Goal: Transaction & Acquisition: Purchase product/service

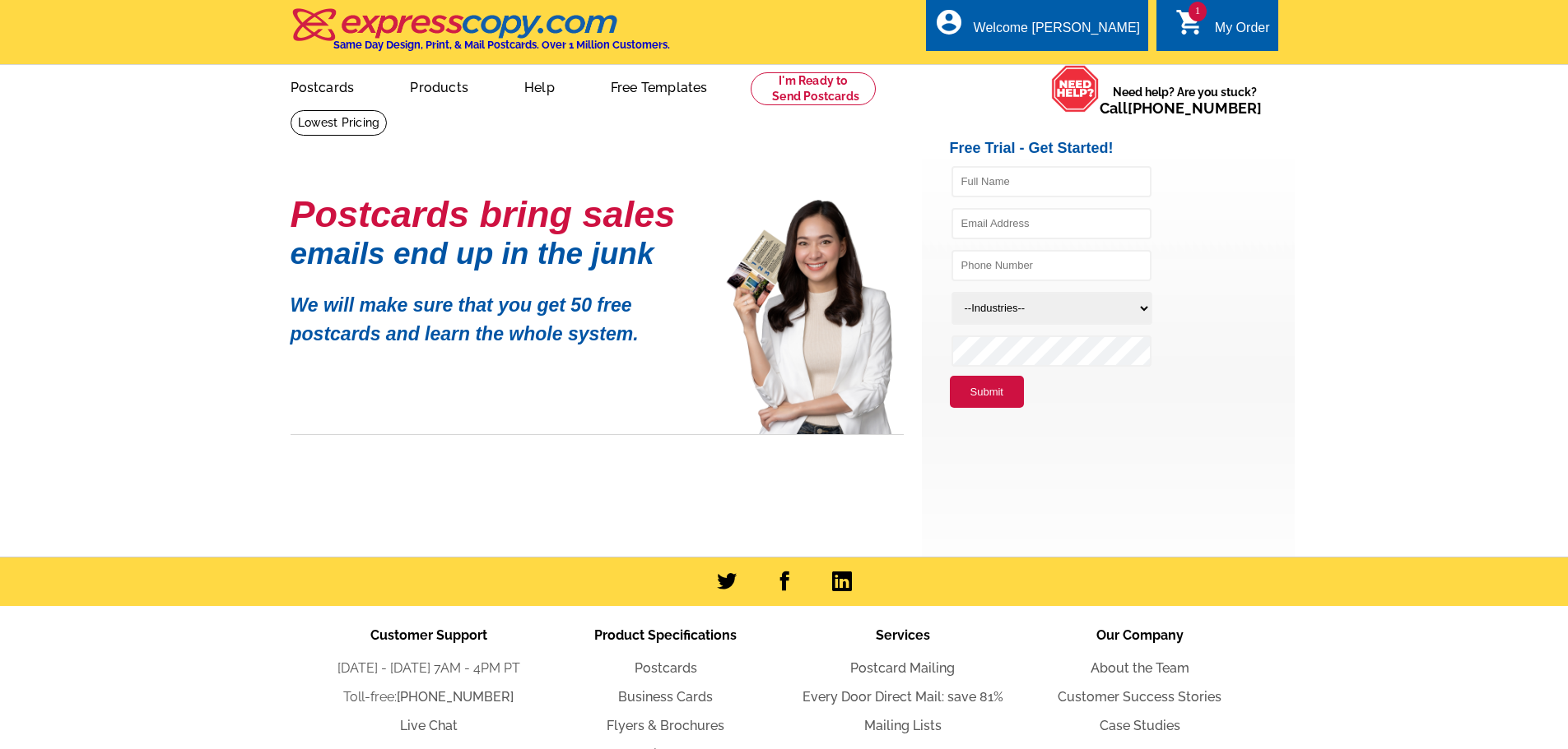
click at [1224, 27] on div "My Order" at bounding box center [1242, 32] width 56 height 23
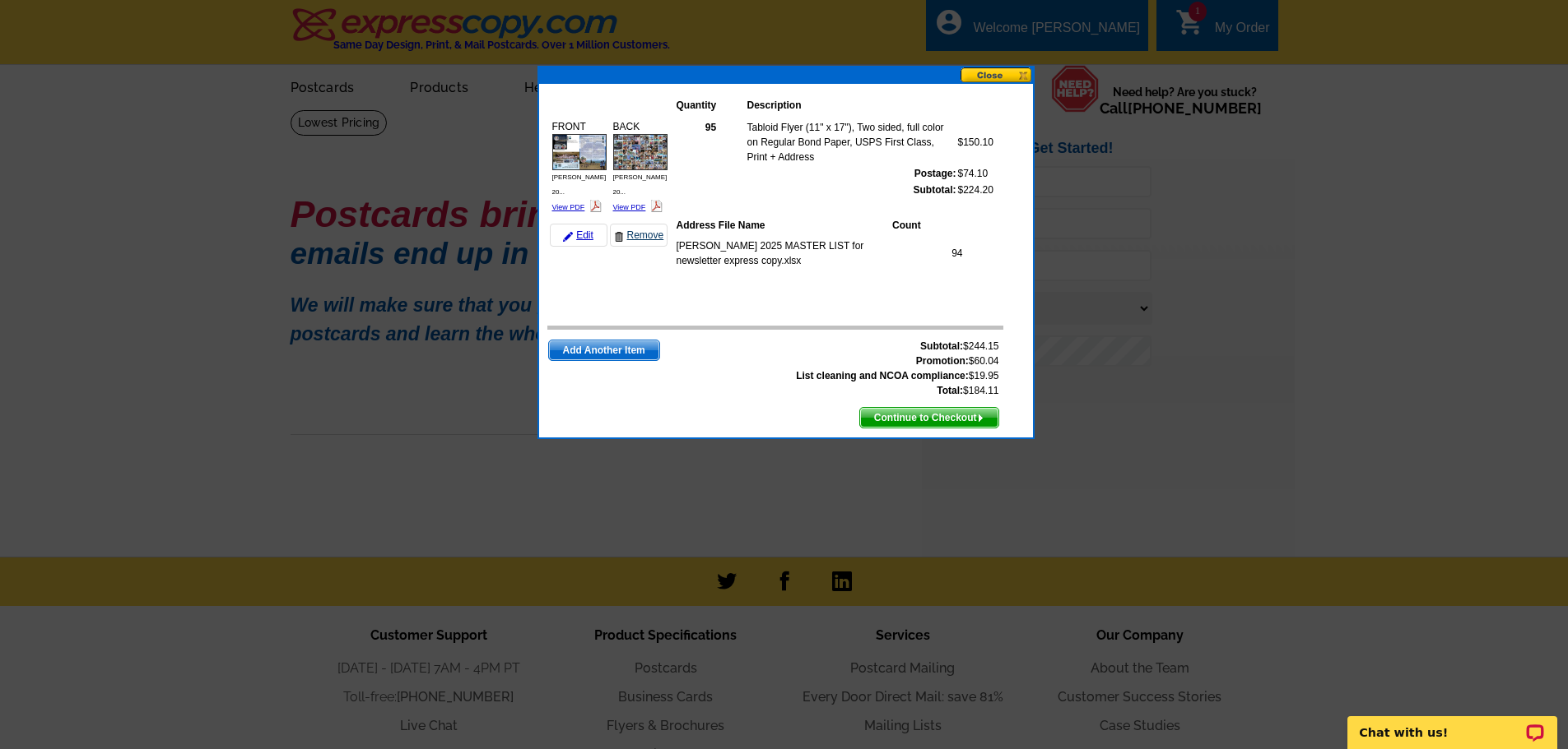
click at [635, 224] on link "Remove" at bounding box center [638, 236] width 57 height 23
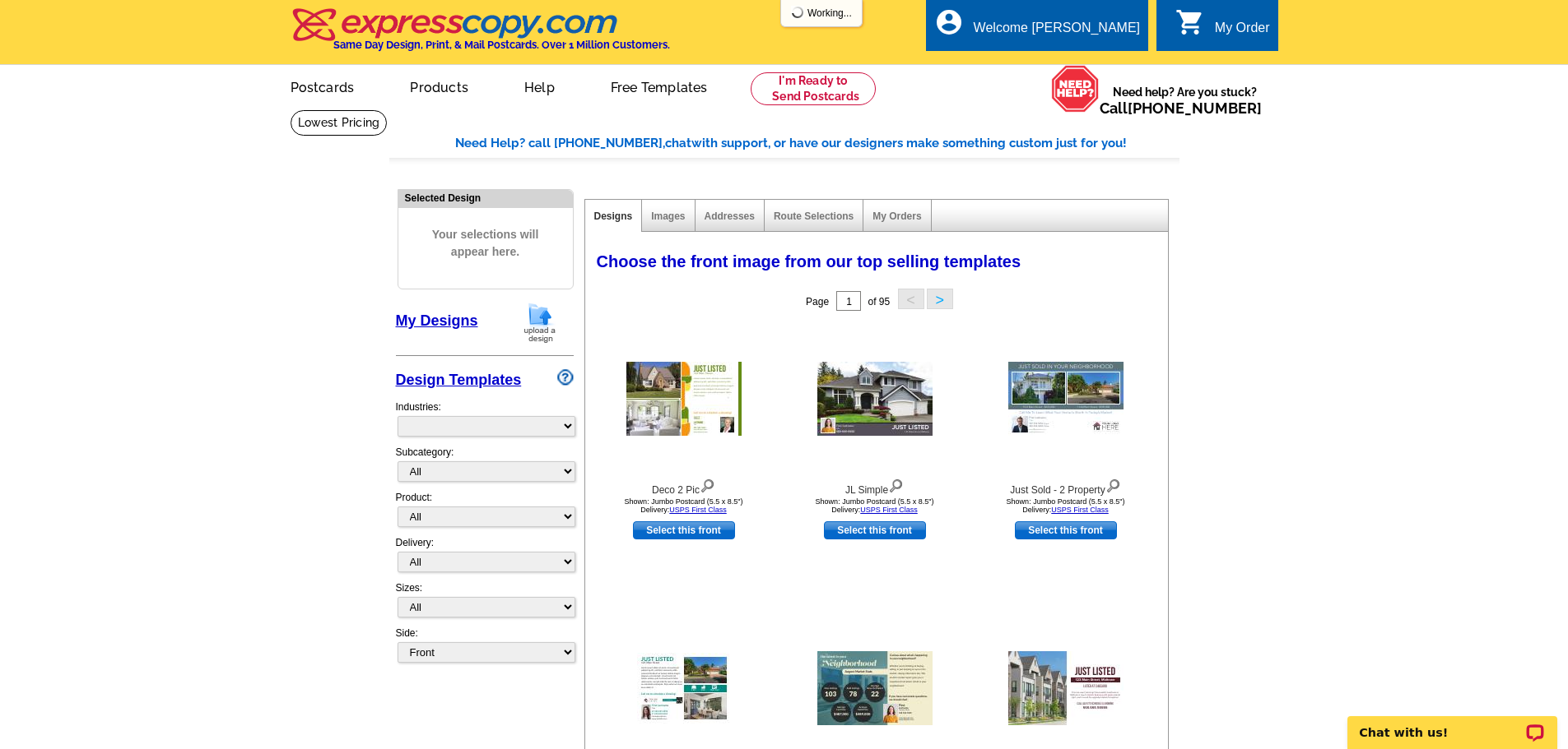
select select "785"
click at [542, 325] on img at bounding box center [540, 322] width 43 height 42
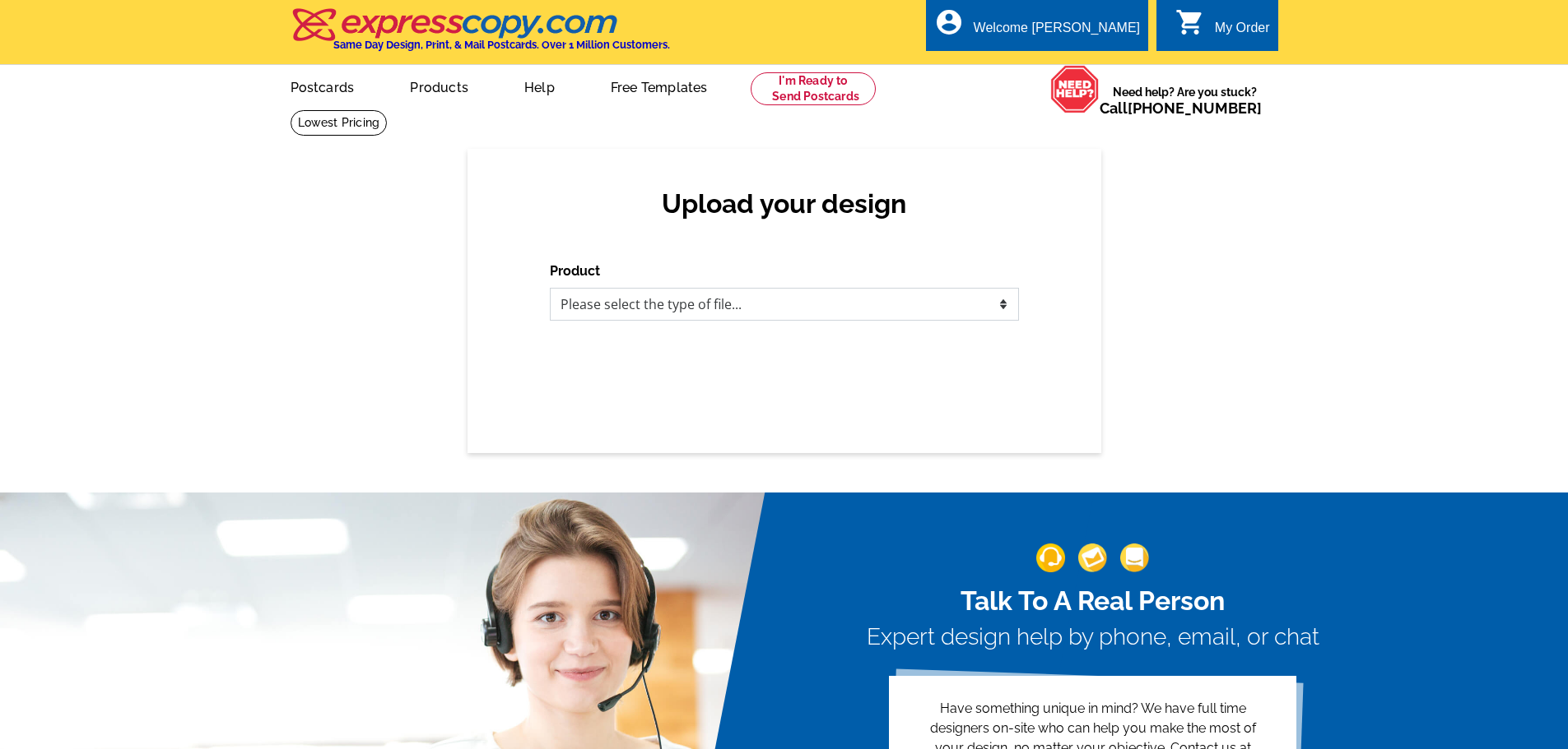
click at [781, 299] on select "Please select the type of file... Postcards Business Cards Letters and flyers G…" at bounding box center [784, 305] width 469 height 33
select select "2"
click at [550, 288] on select "Please select the type of file... Postcards Business Cards Letters and flyers G…" at bounding box center [784, 305] width 469 height 33
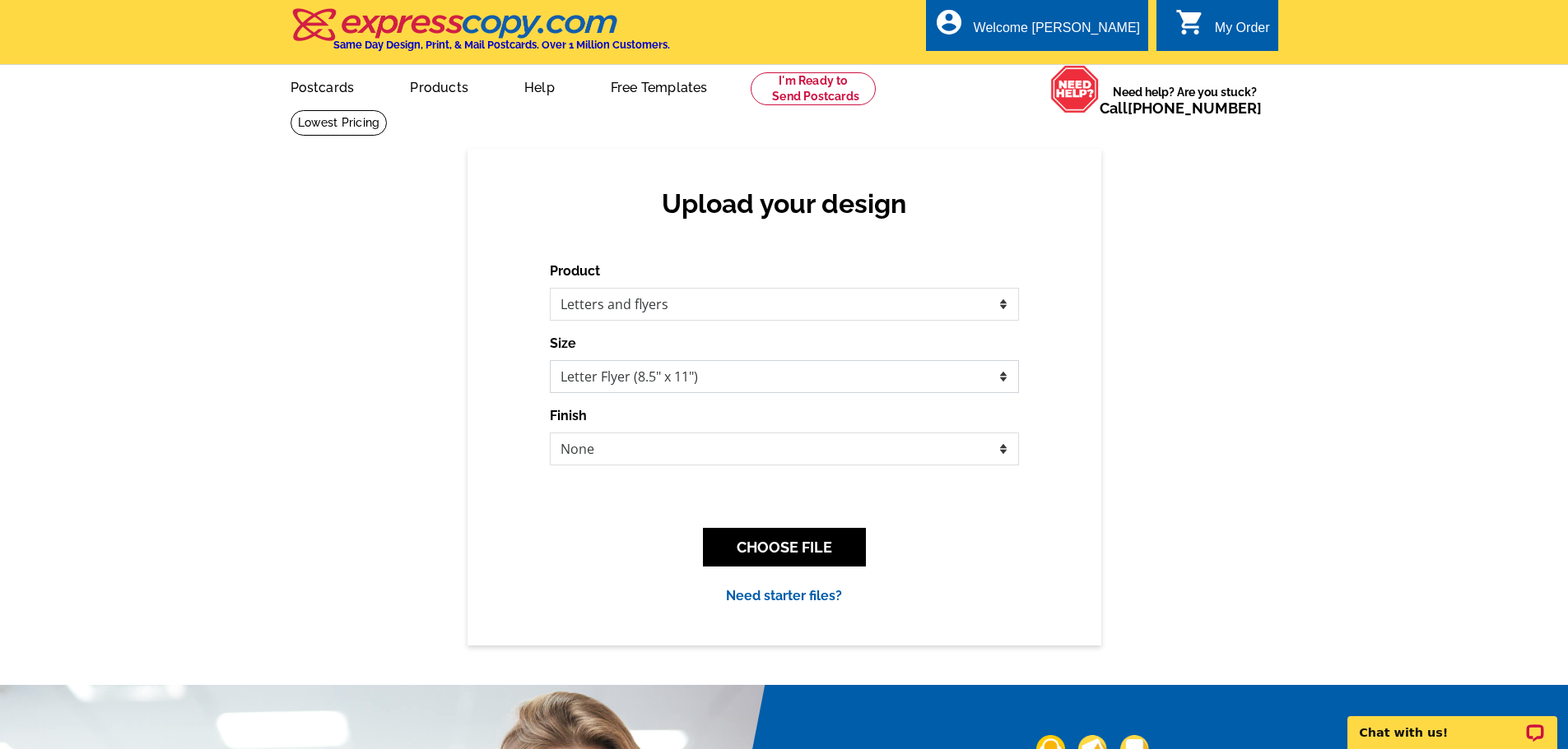
click at [646, 374] on select "Letter Flyer (8.5" x 11") Tabloid Flyer (11" x 17")" at bounding box center [784, 377] width 469 height 33
select select "8"
click at [550, 361] on select "Letter Flyer (8.5" x 11") Tabloid Flyer (11" x 17")" at bounding box center [784, 377] width 469 height 33
click at [703, 455] on select "None Bi-fold Mailer Quarter fold" at bounding box center [784, 449] width 469 height 33
select select "10"
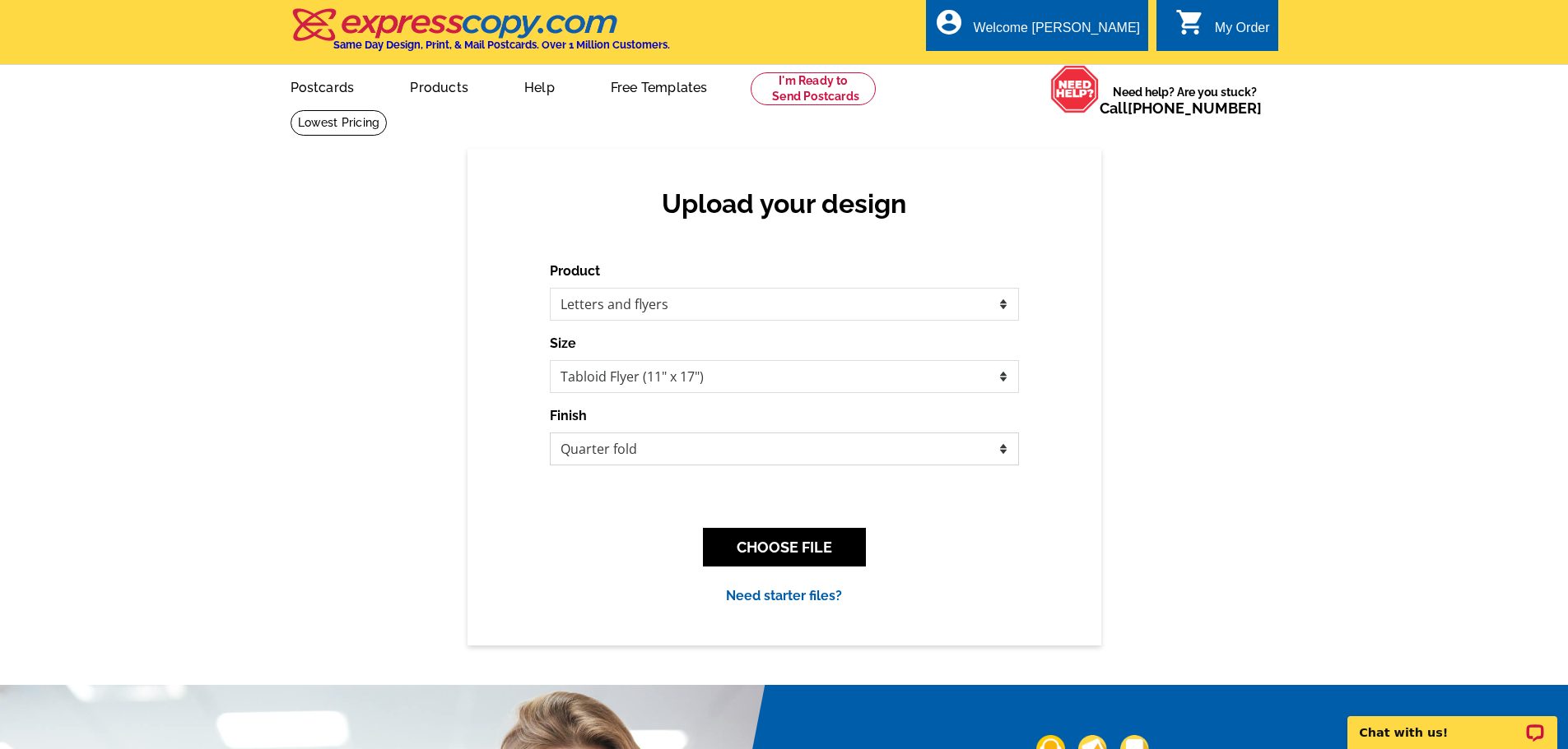
click at [550, 433] on select "None Bi-fold Mailer Quarter fold" at bounding box center [784, 449] width 469 height 33
click at [790, 547] on button "CHOOSE FILE" at bounding box center [784, 547] width 163 height 39
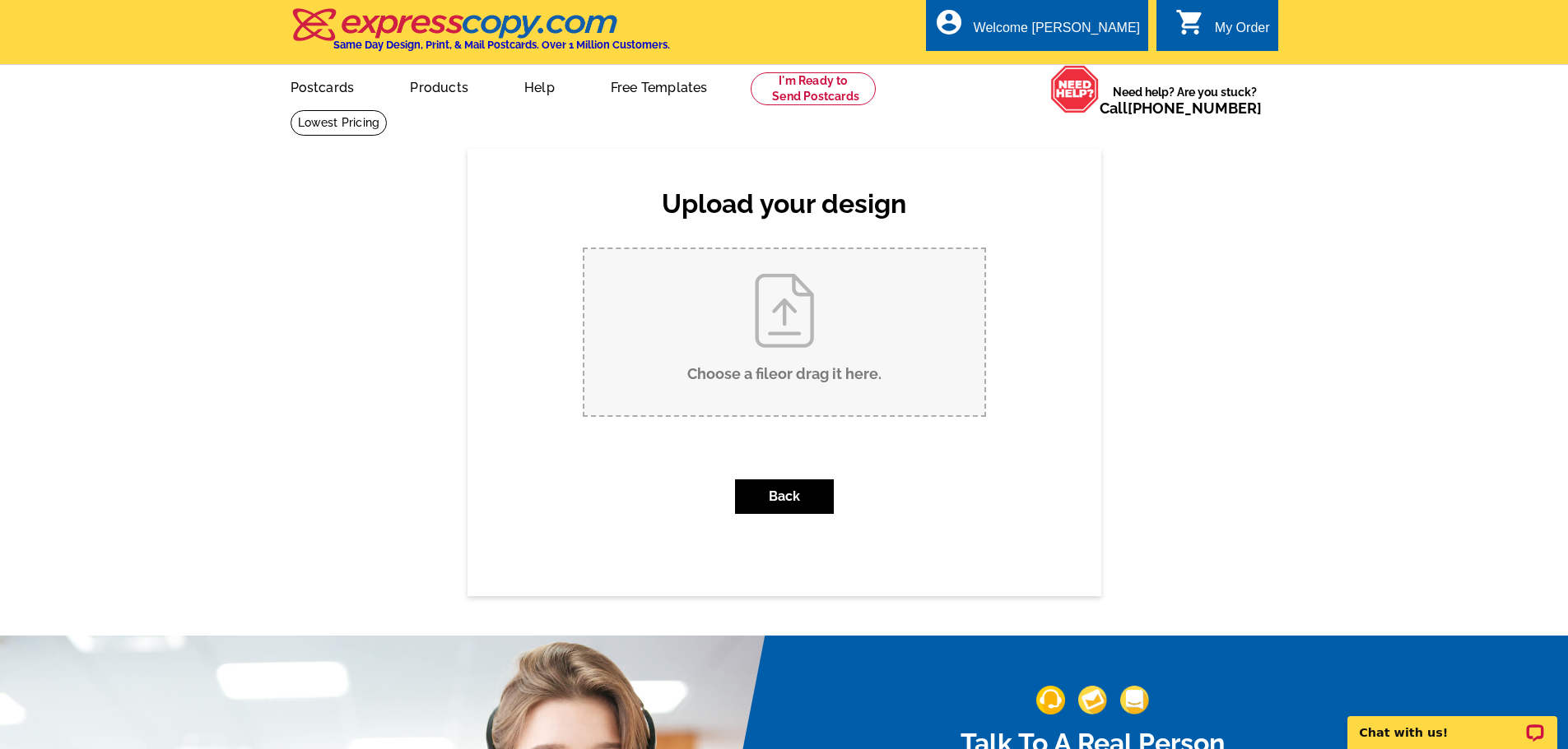
click at [790, 311] on input "Choose a file or drag it here ." at bounding box center [784, 332] width 400 height 167
type input "C:\fakepath\chung kapoi 2025 thank you newsletter tabloid.pdf"
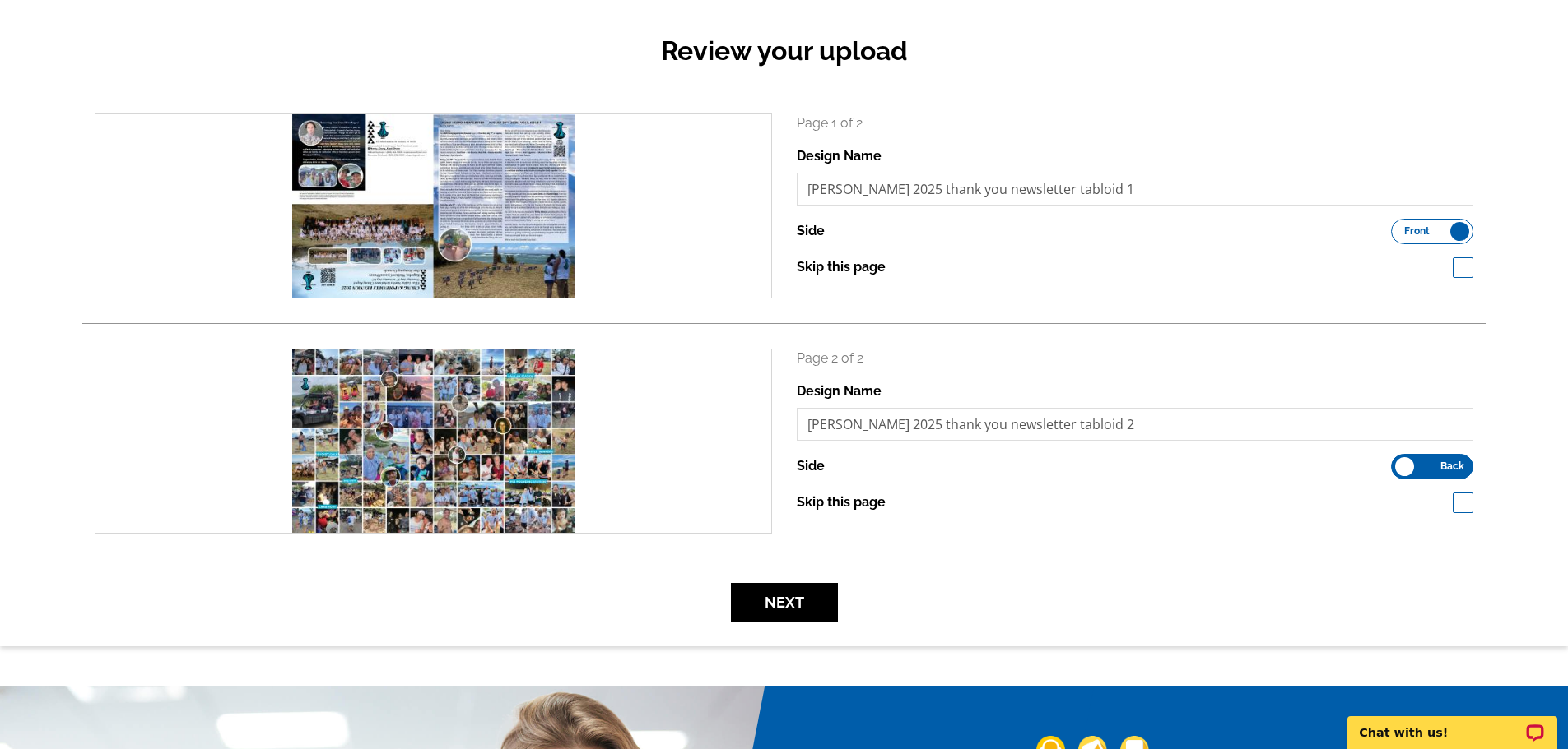
scroll to position [165, 0]
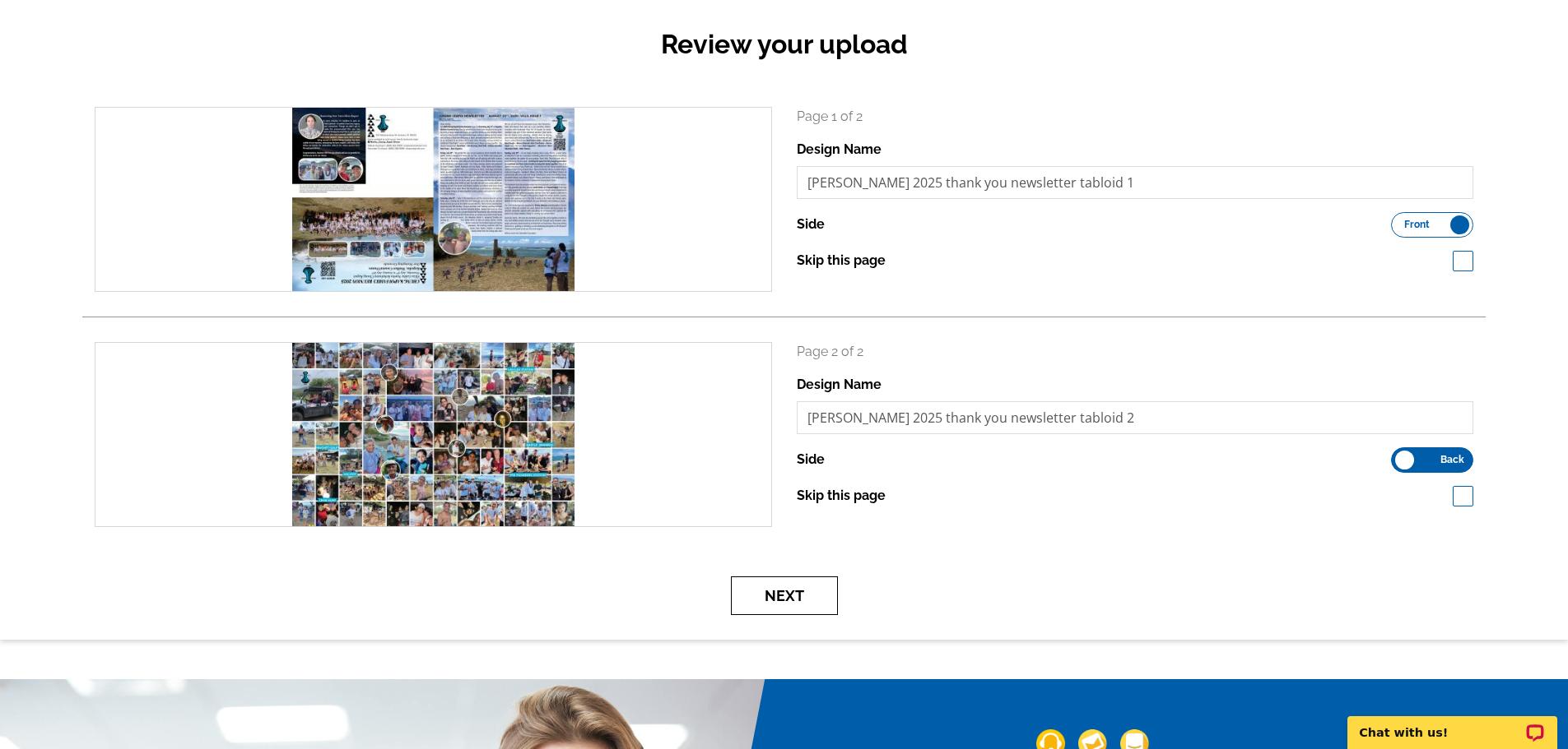
click at [786, 593] on button "Next" at bounding box center [784, 596] width 107 height 39
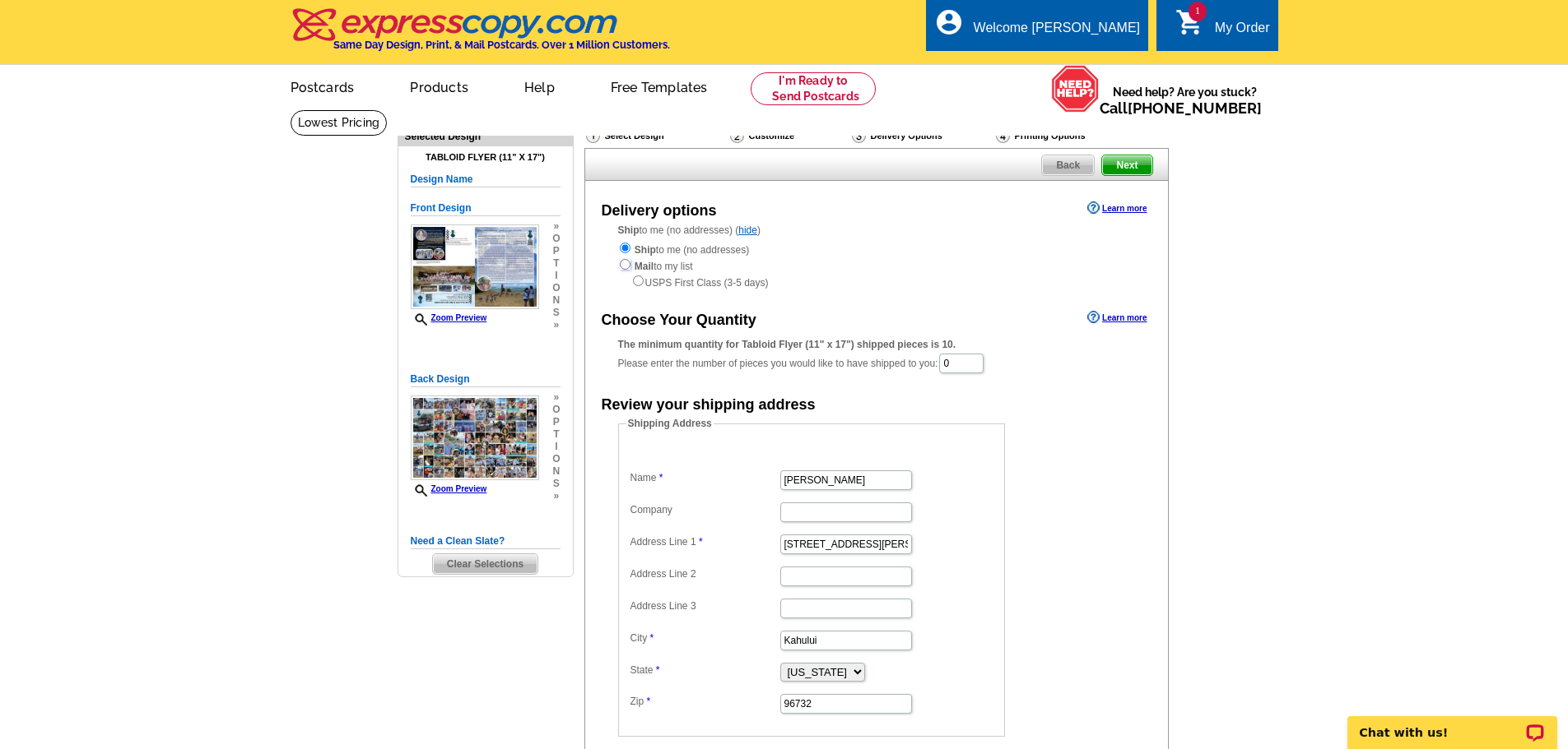
click at [622, 268] on input "radio" at bounding box center [625, 264] width 11 height 11
radio input "true"
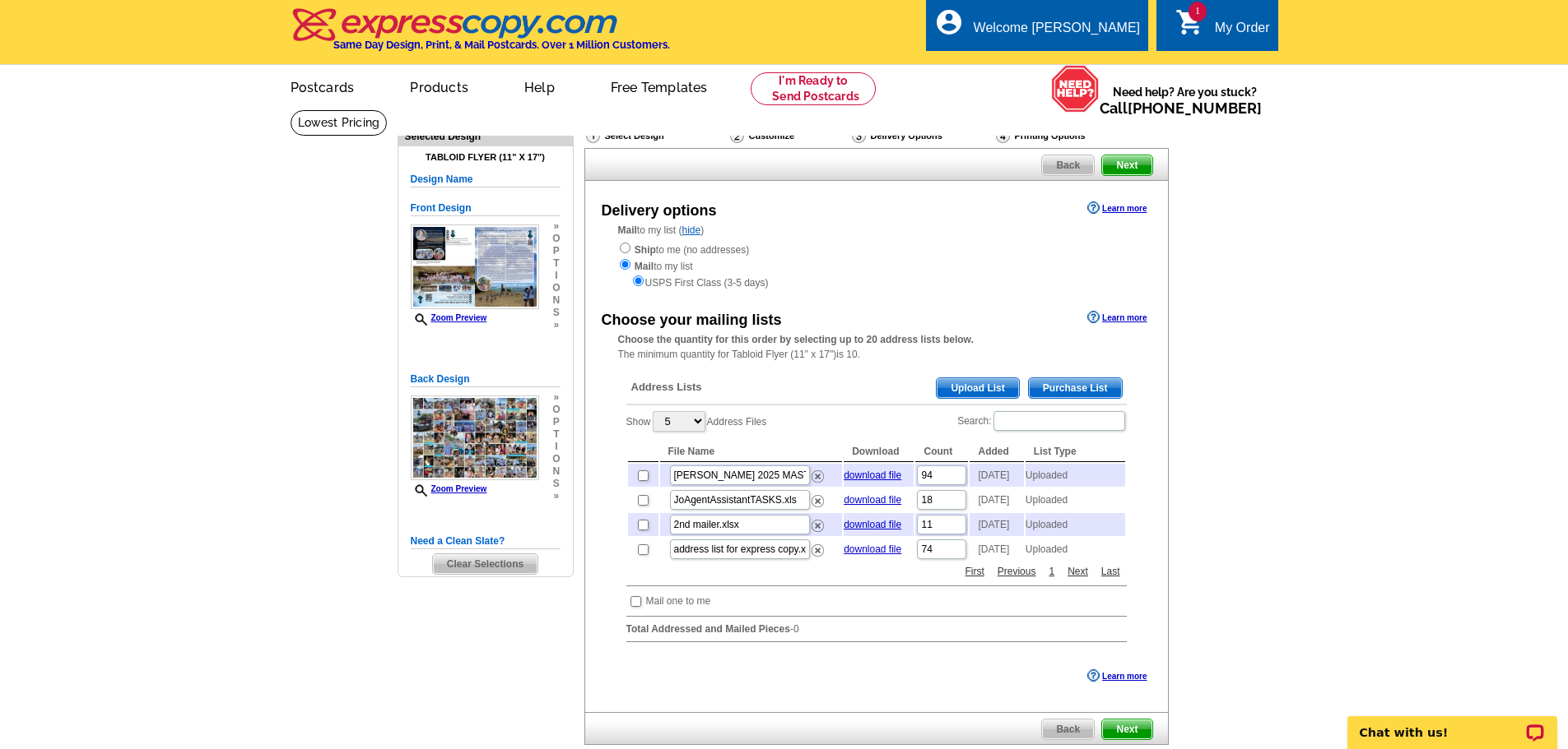
click at [957, 387] on span "Upload List" at bounding box center [977, 388] width 82 height 19
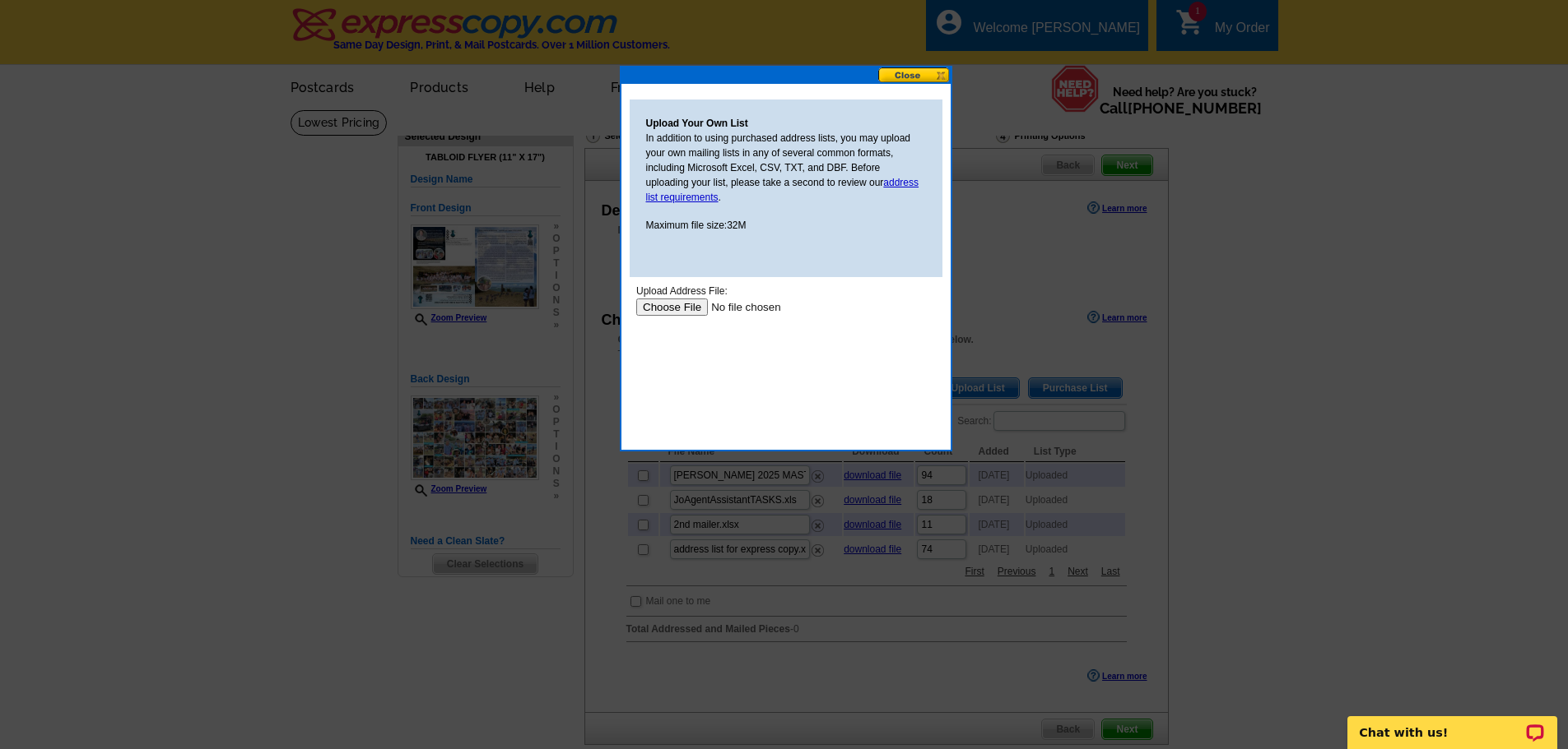
click at [655, 304] on input "file" at bounding box center [740, 308] width 209 height 18
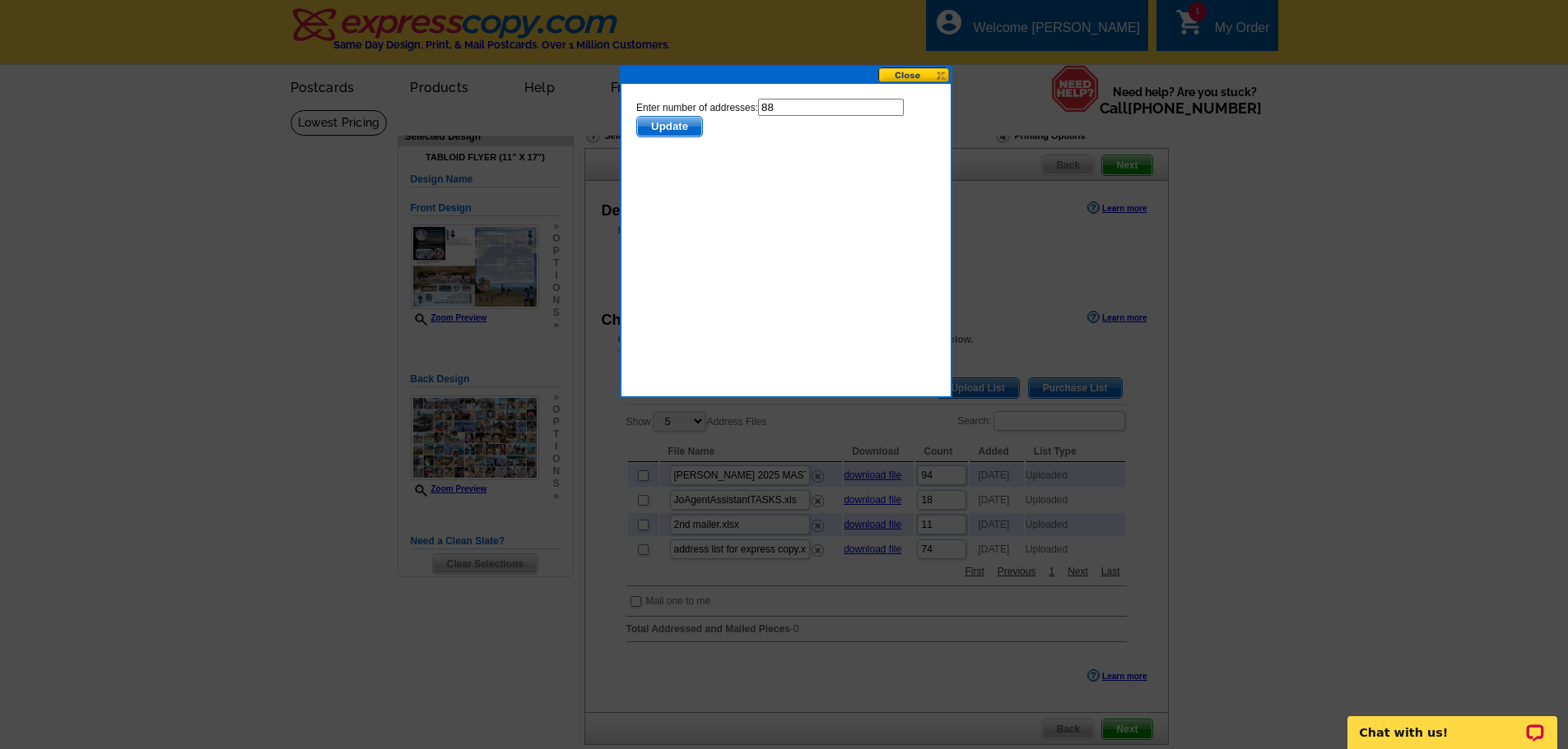
click at [660, 128] on span "Update" at bounding box center [669, 127] width 65 height 19
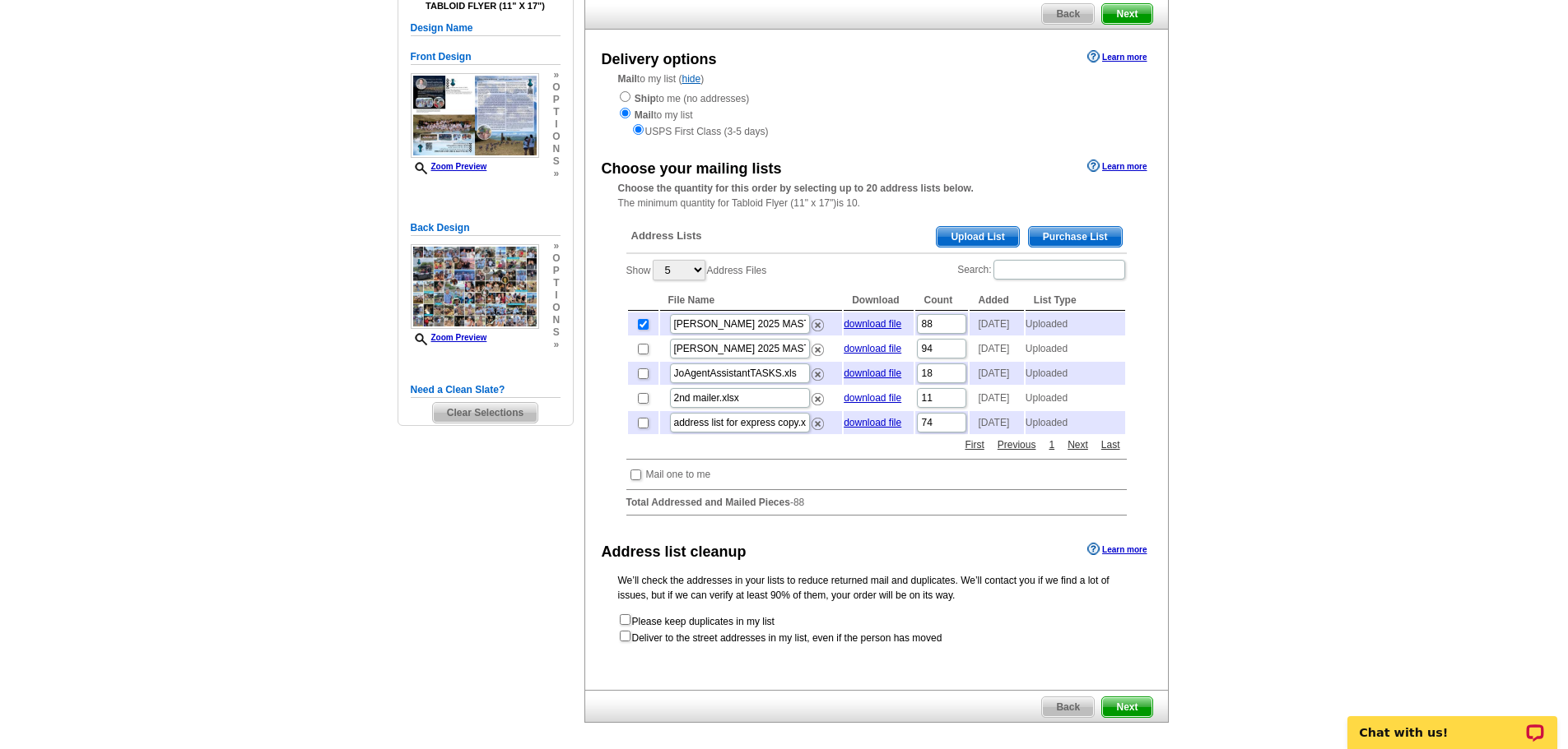
scroll to position [165, 0]
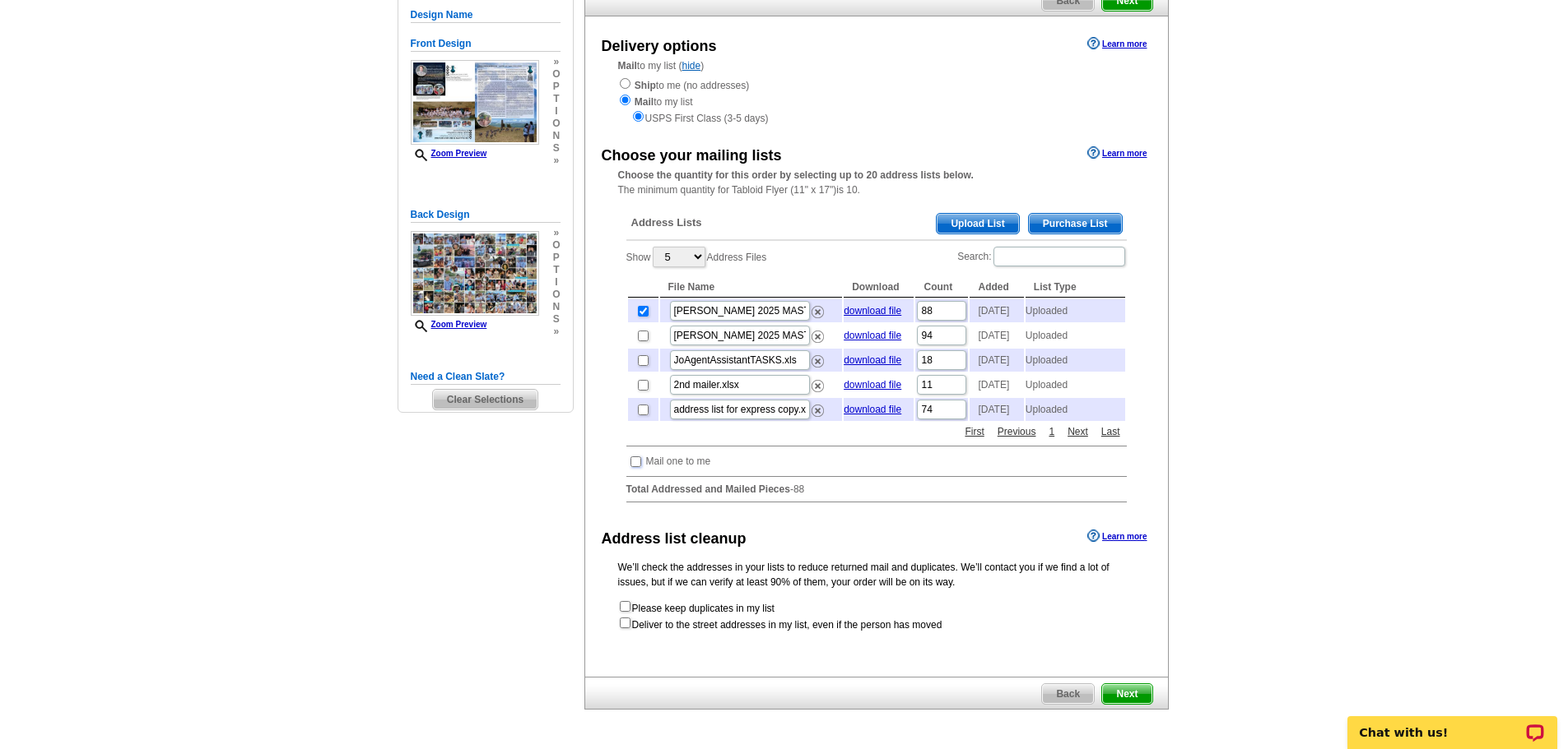
click at [631, 468] on input "checkbox" at bounding box center [635, 462] width 11 height 11
checkbox input "true"
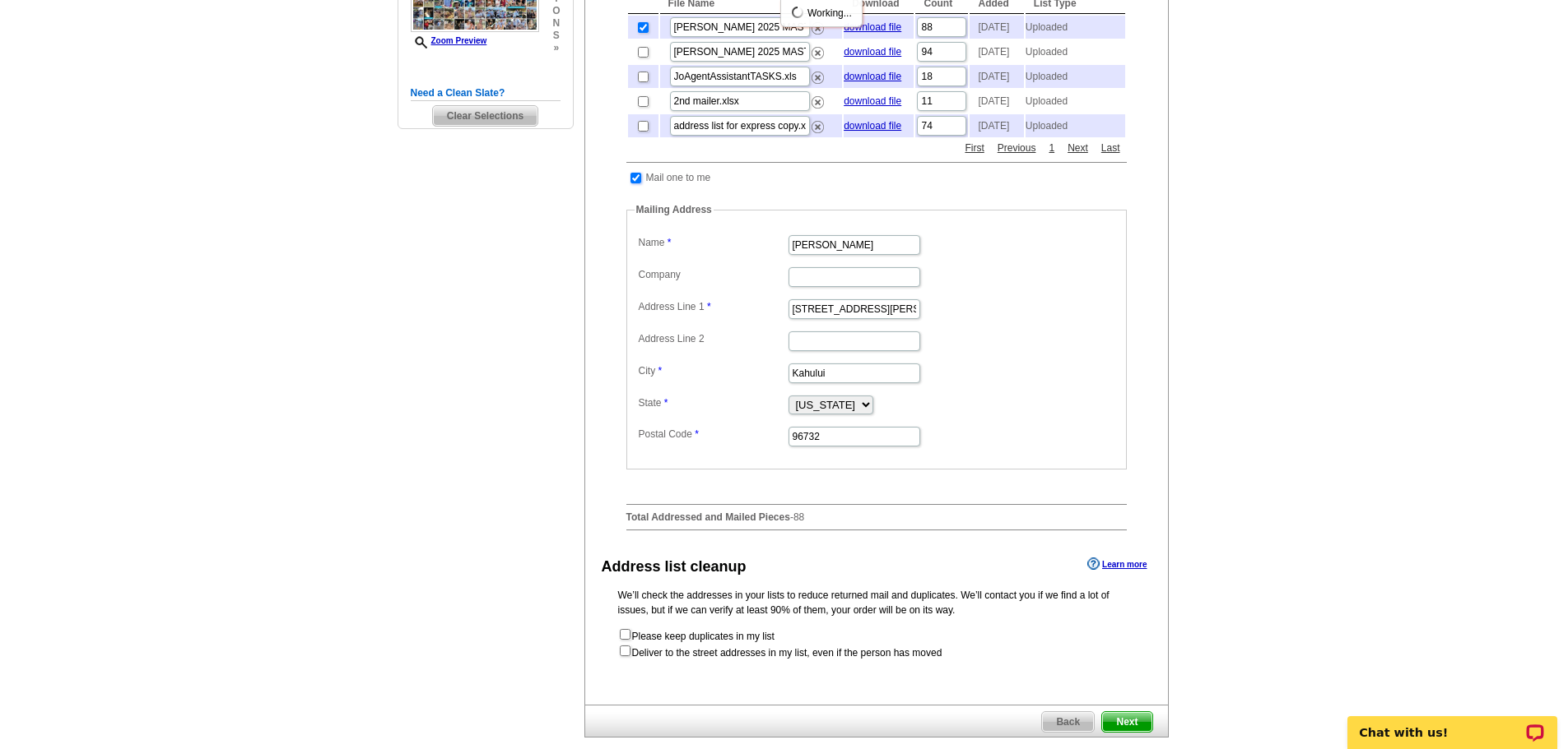
scroll to position [494, 0]
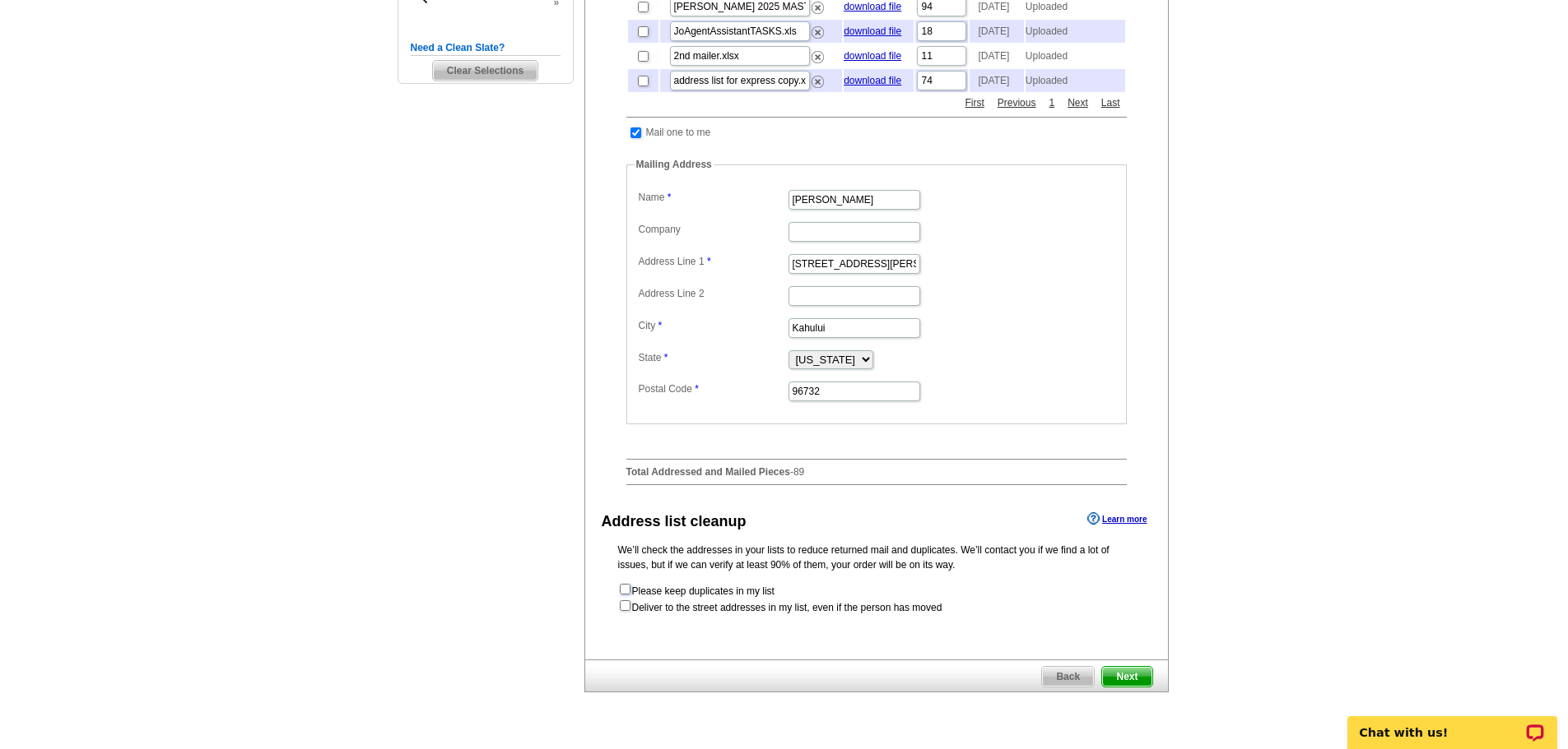
click at [621, 594] on input "checkbox" at bounding box center [625, 589] width 11 height 11
checkbox input "true"
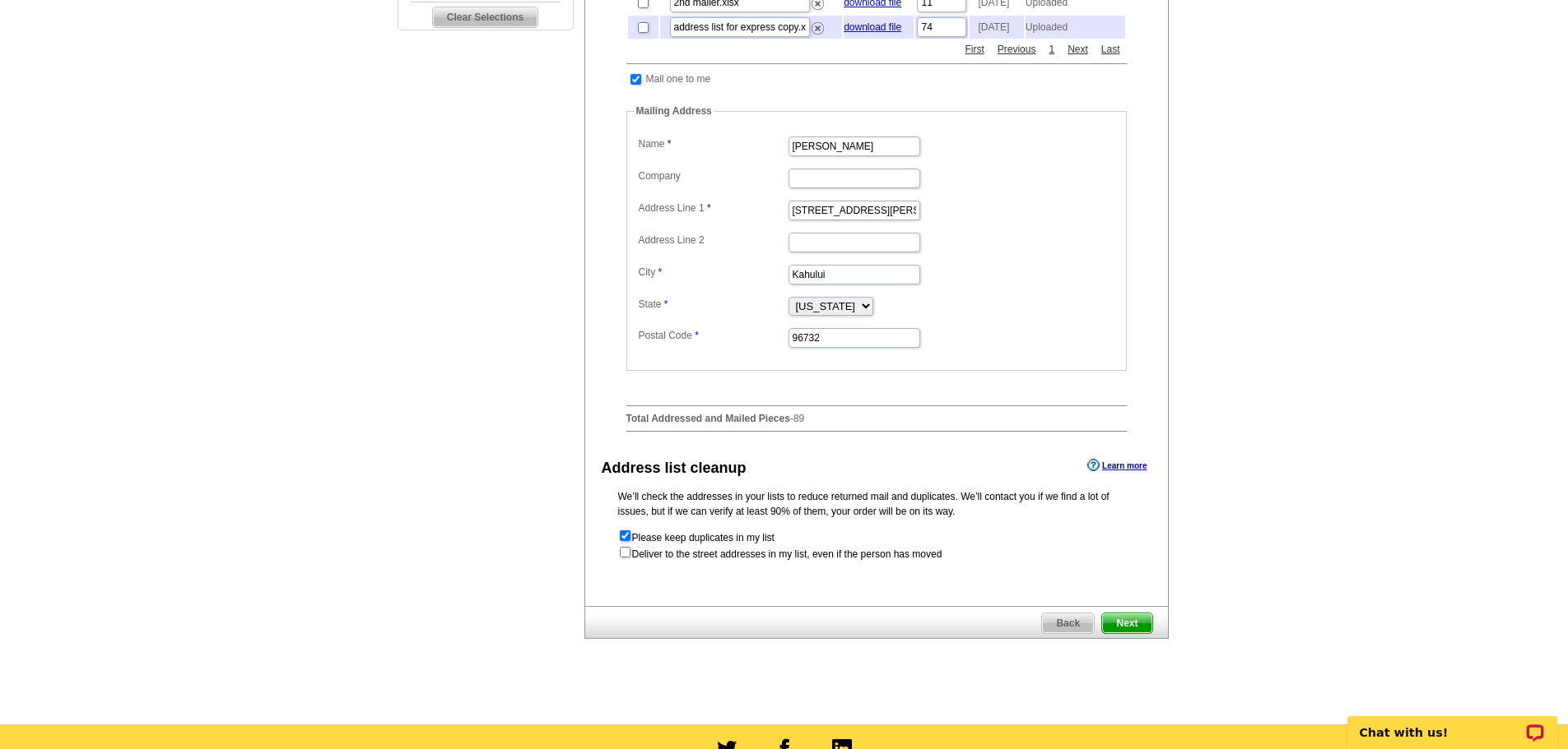
scroll to position [576, 0]
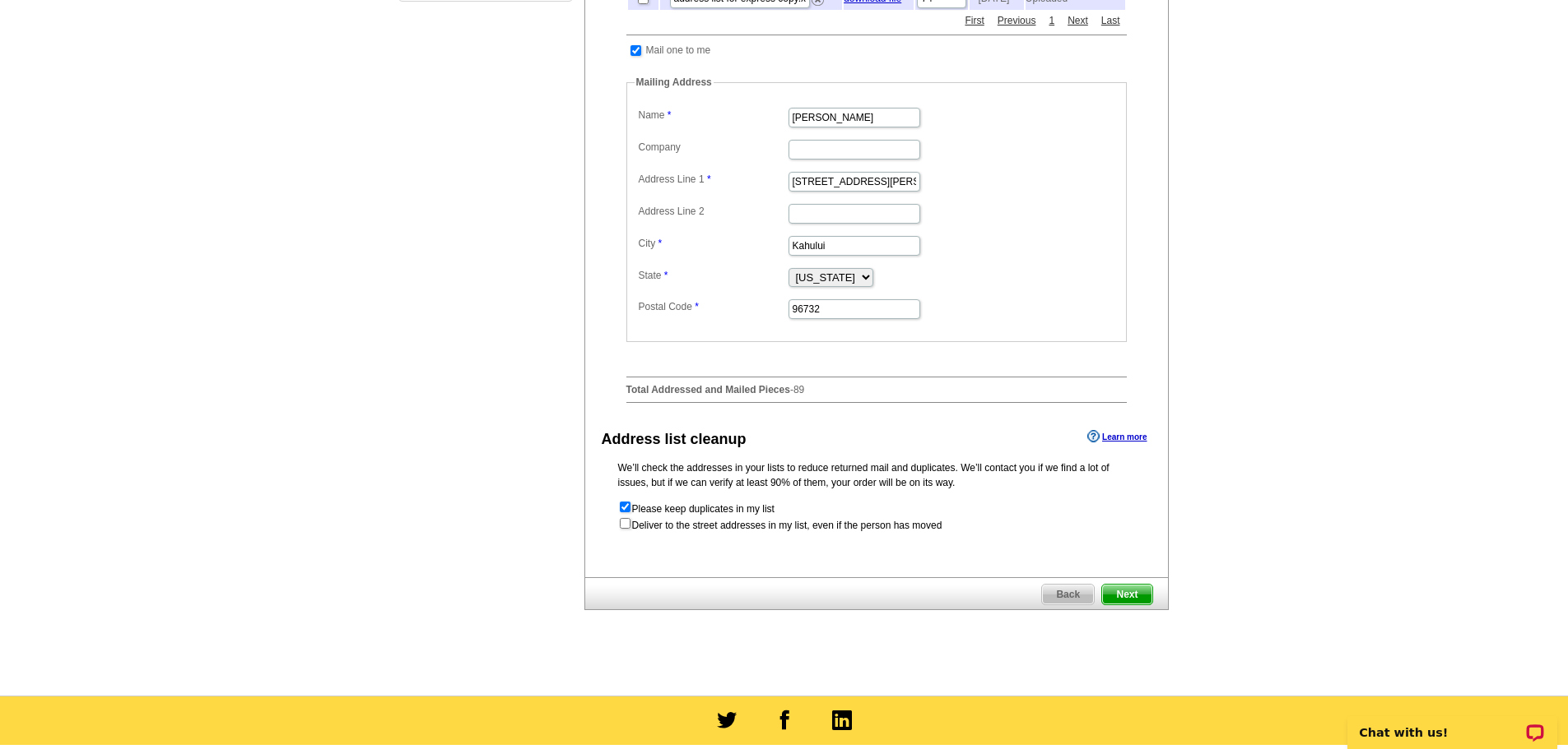
click at [1138, 605] on span "Next" at bounding box center [1127, 594] width 50 height 19
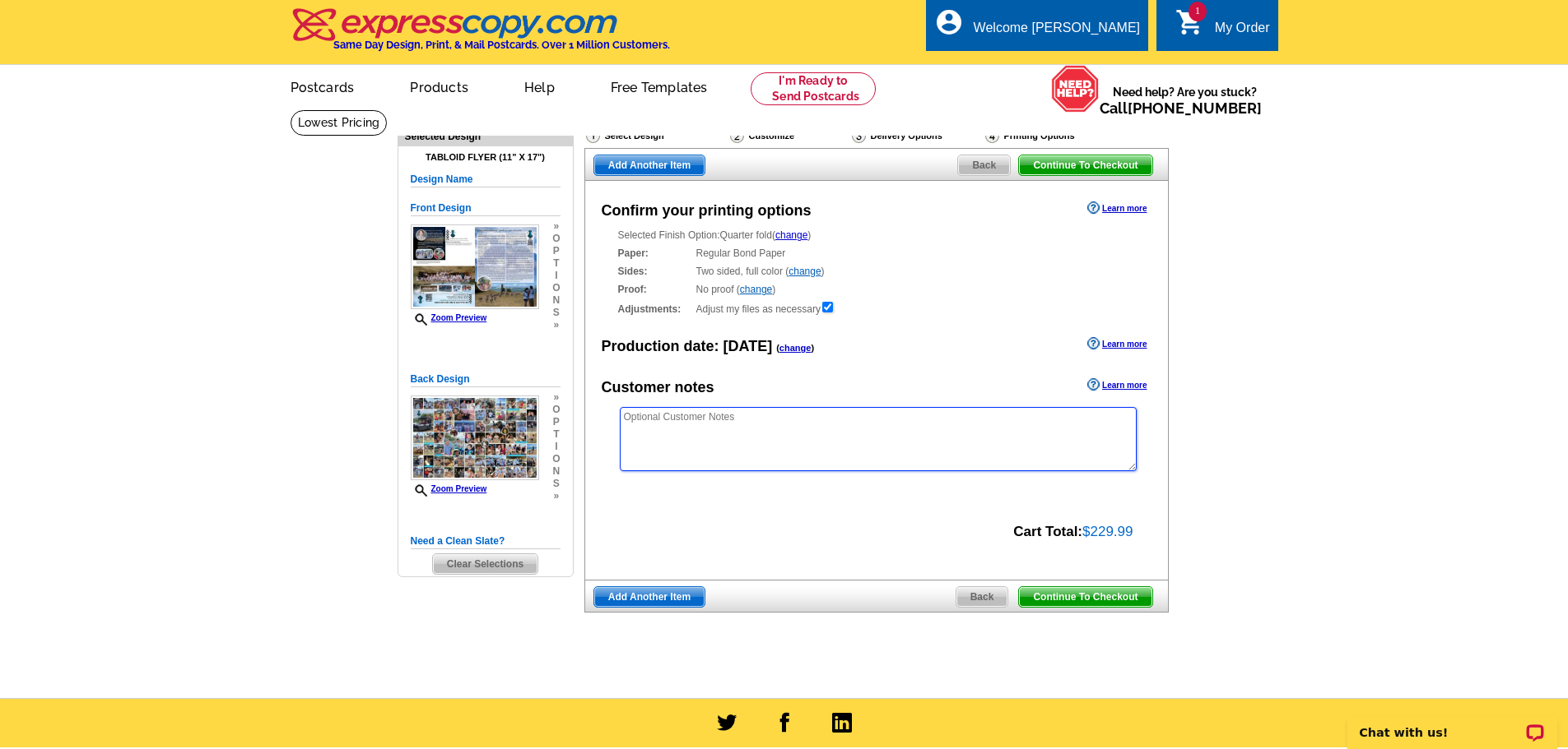
click at [716, 440] on textarea at bounding box center [878, 439] width 516 height 64
type textarea "l"
type textarea "Please remove any [DOMAIN_NAME] logos from the mailer. [GEOGRAPHIC_DATA]."
click at [1070, 598] on span "Continue To Checkout" at bounding box center [1085, 597] width 133 height 19
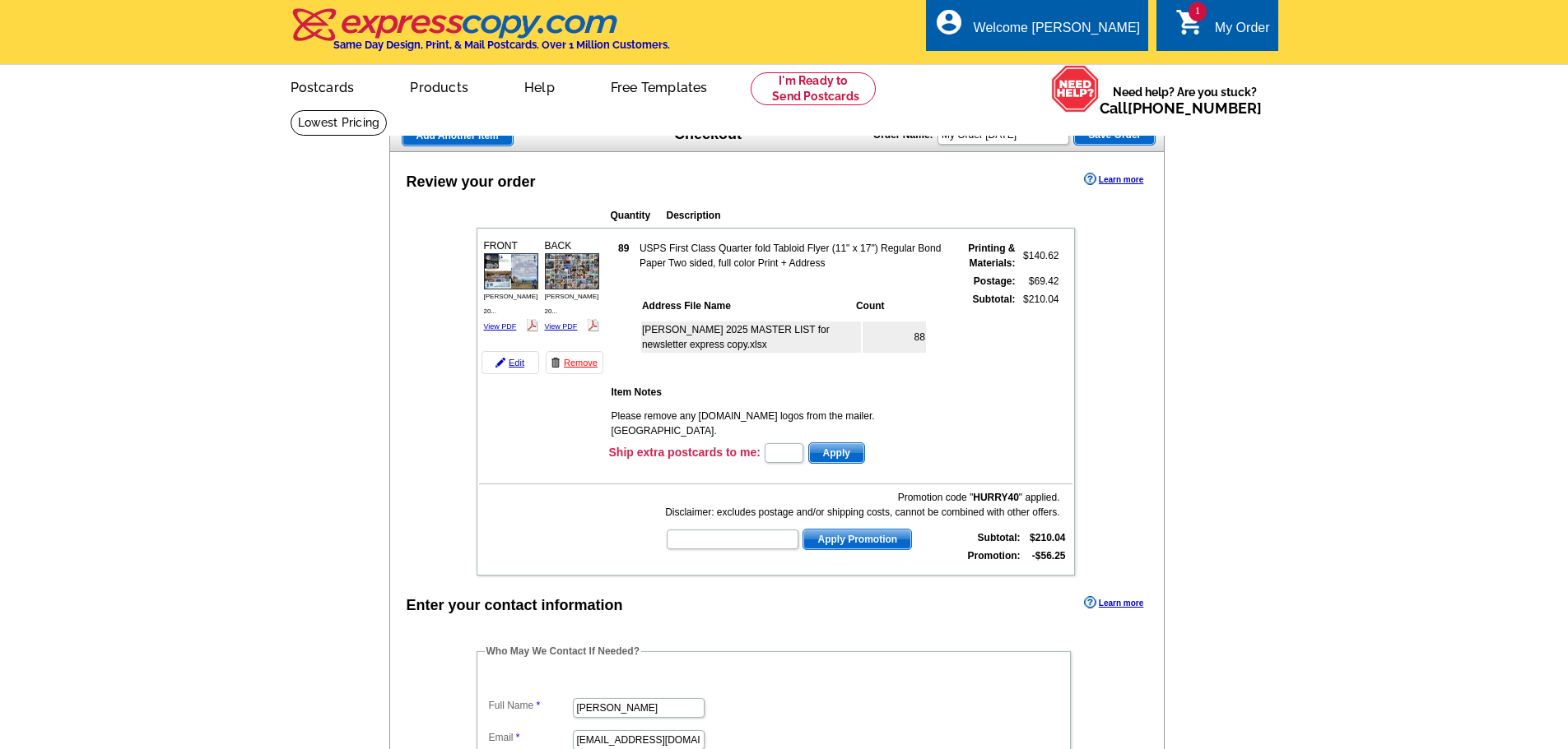
click at [721, 553] on div "Promotion code " HURRY40 " applied. Disclaimer: excludes postage and/or shippin…" at bounding box center [865, 528] width 402 height 76
click at [720, 543] on input "text" at bounding box center [732, 540] width 132 height 19
type input "SMS50r"
click at [827, 543] on span "Apply Promotion" at bounding box center [857, 540] width 108 height 19
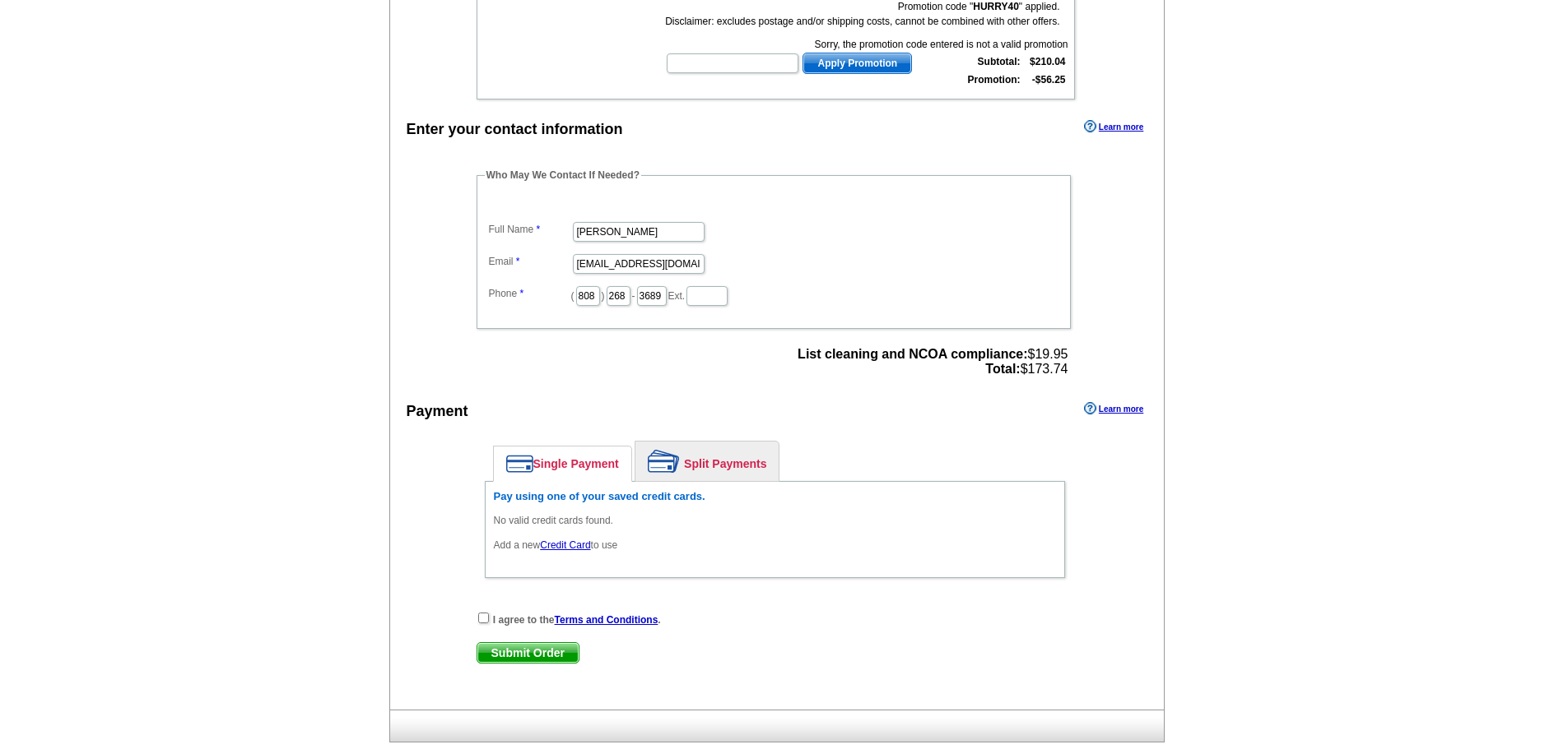
scroll to position [494, 0]
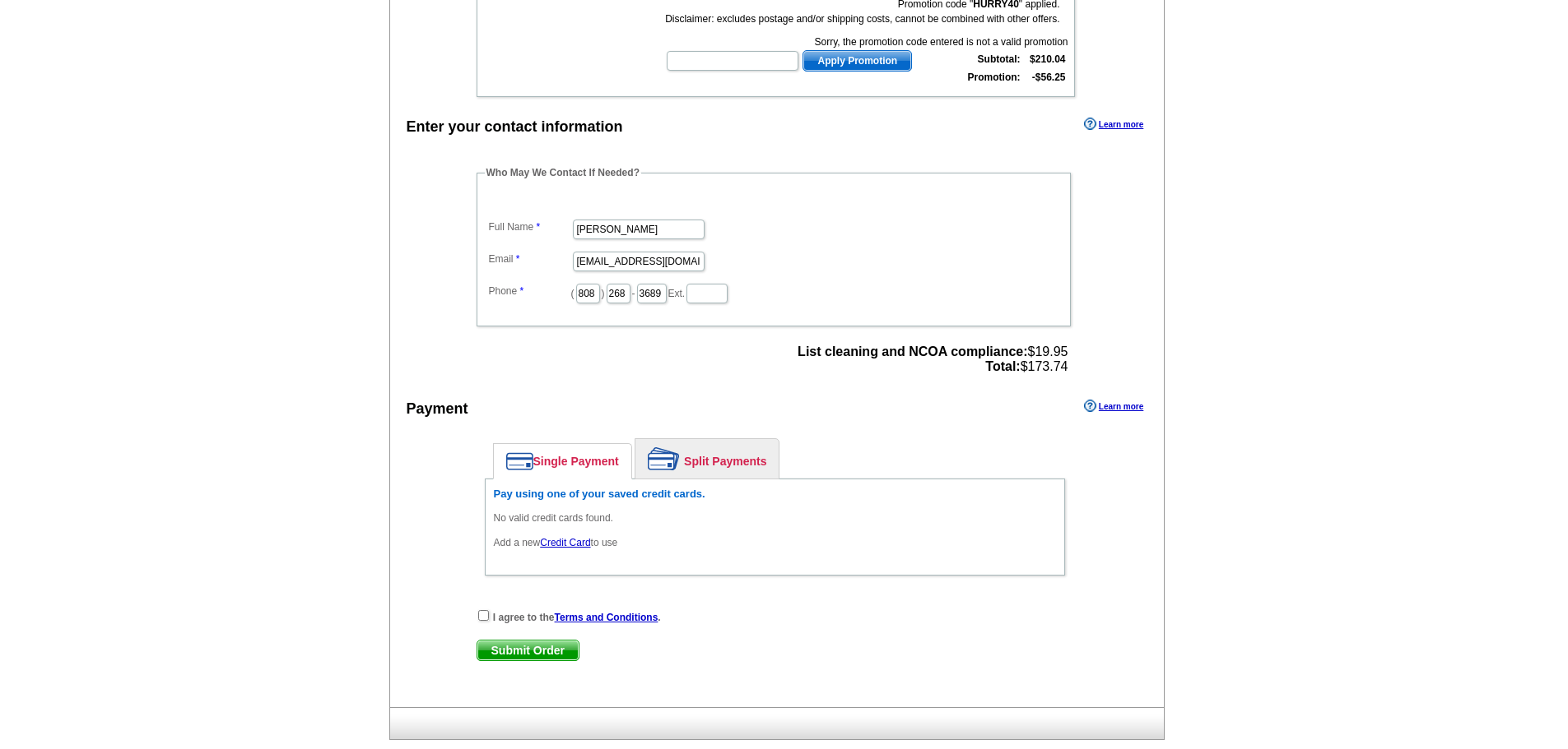
click at [568, 547] on link "Credit Card" at bounding box center [565, 543] width 51 height 12
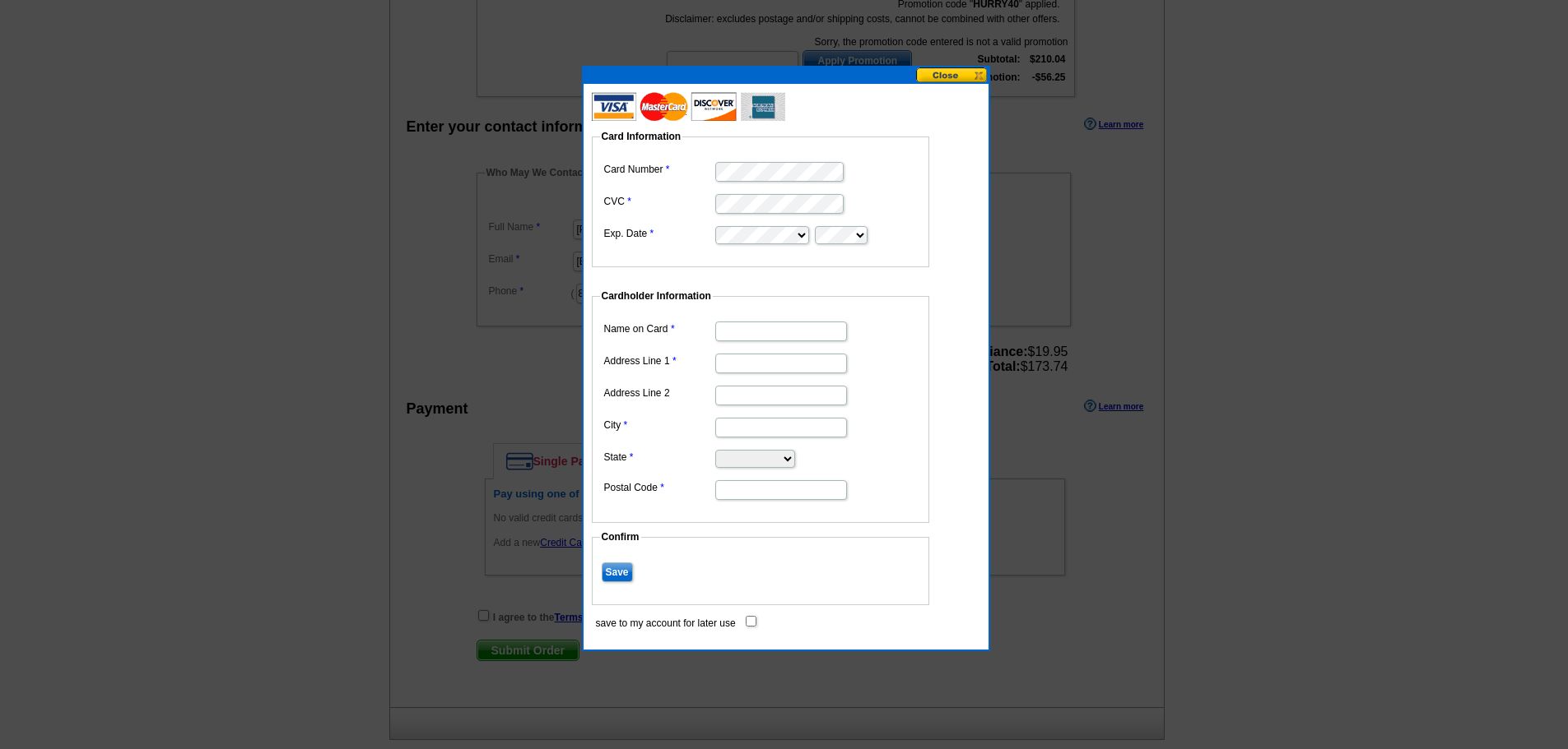
click at [772, 331] on input "Name on Card" at bounding box center [781, 331] width 132 height 19
type input "[PERSON_NAME]"
click at [734, 365] on input "Address Line 1" at bounding box center [781, 363] width 132 height 19
type input "[STREET_ADDRESS][PERSON_NAME]"
type input "Kahului"
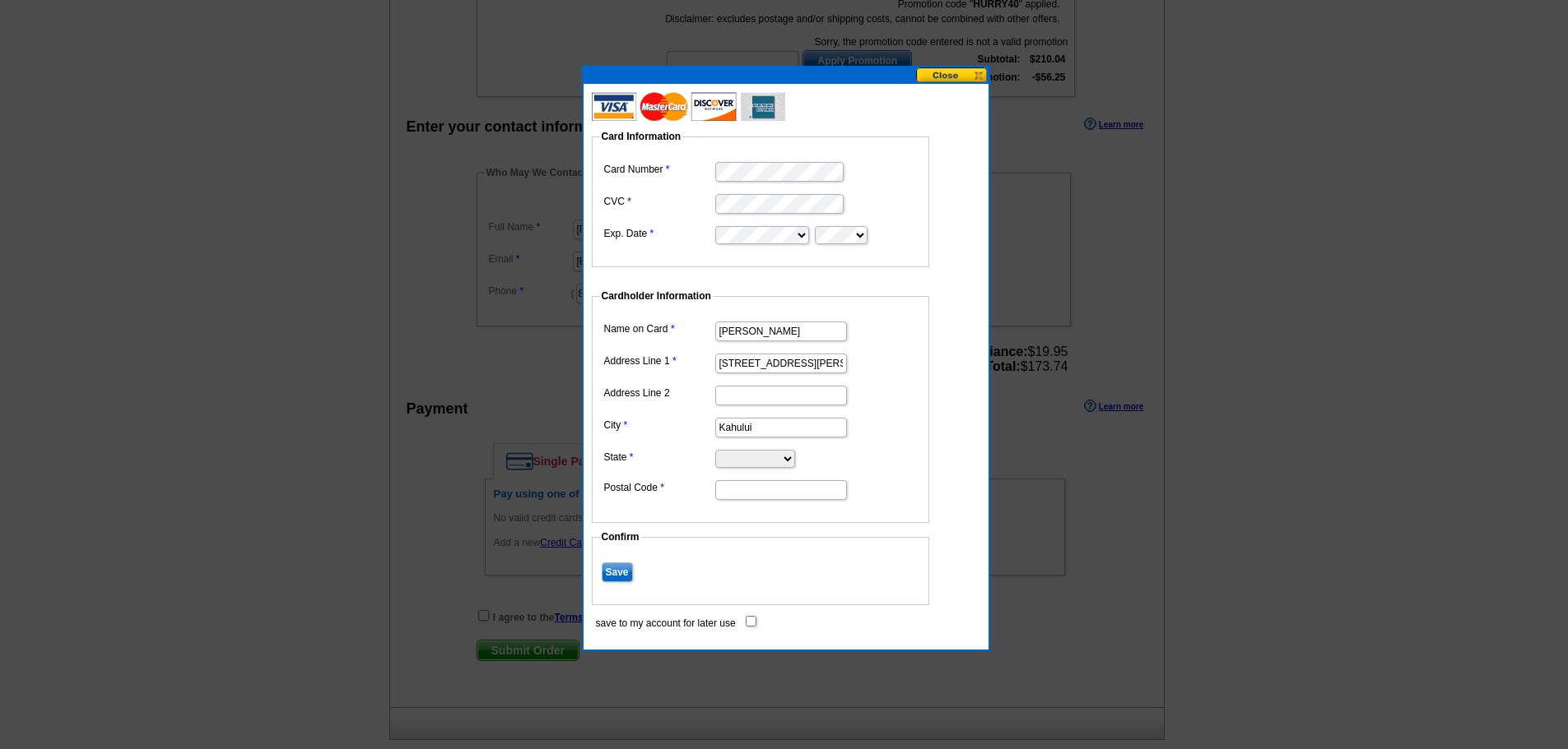
select select "HI"
type input "96732"
click at [617, 574] on input "Save" at bounding box center [617, 573] width 31 height 19
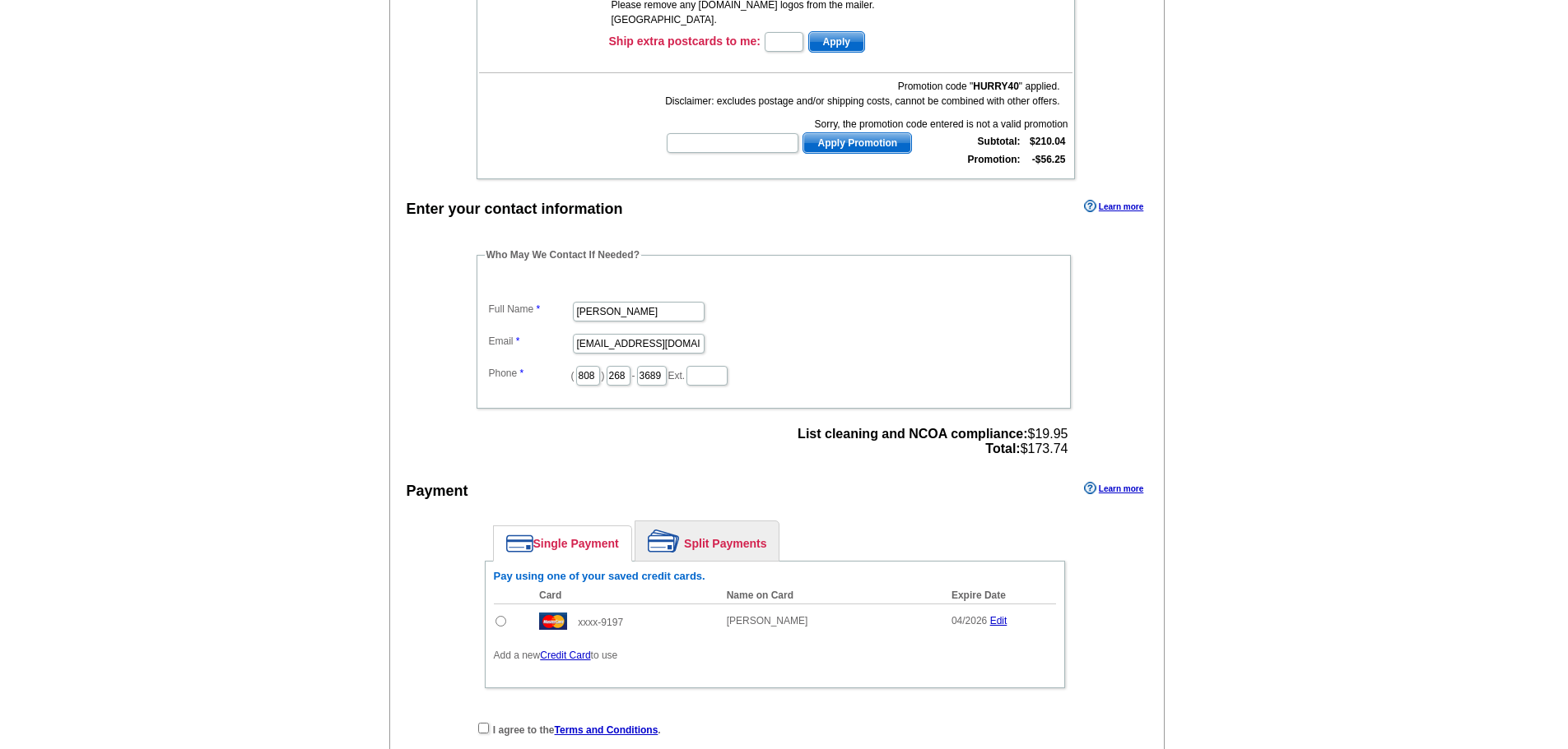
scroll to position [329, 0]
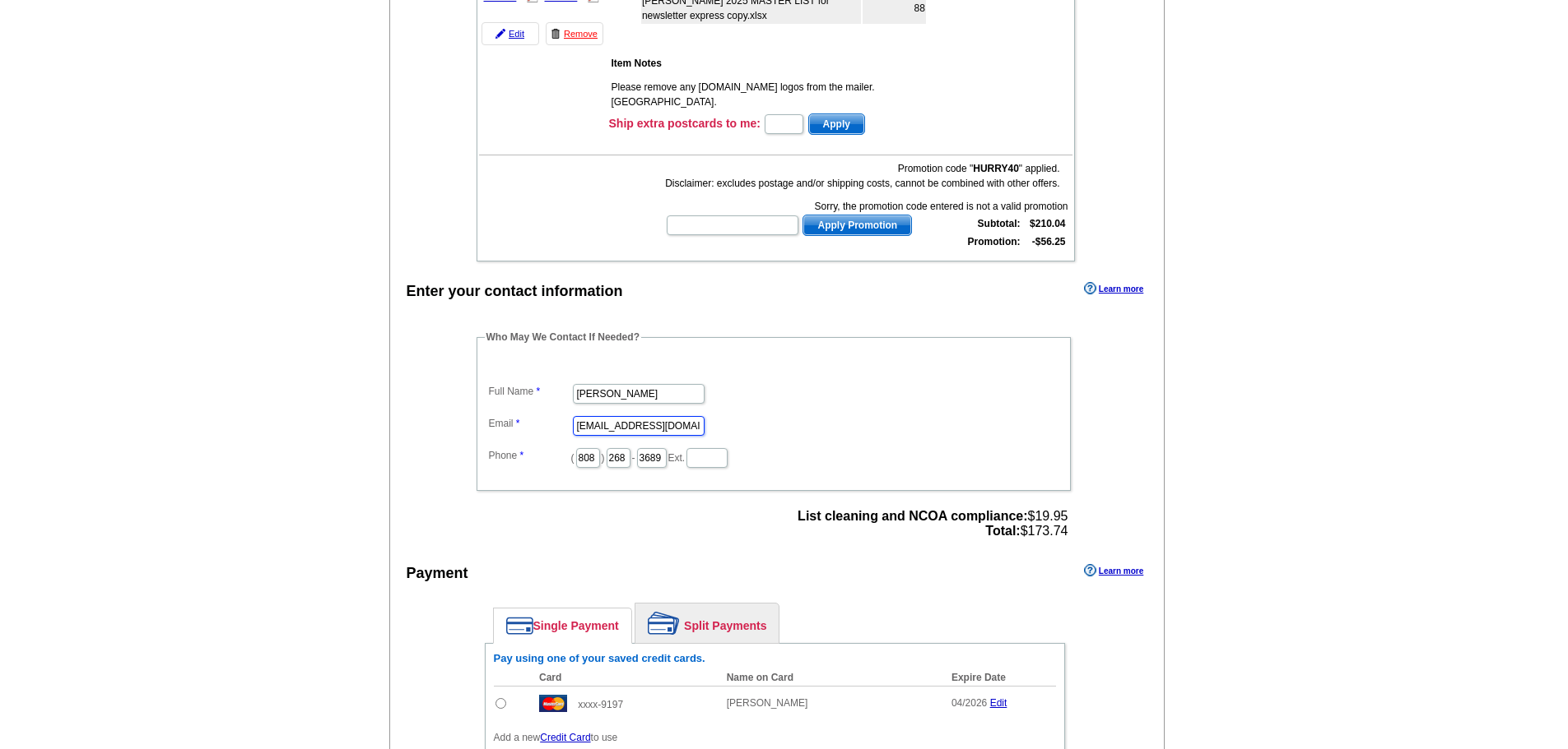
drag, startPoint x: 658, startPoint y: 425, endPoint x: 478, endPoint y: 423, distance: 180.0
click at [482, 423] on fieldset "Who May We Contact If Needed? Full Name [PERSON_NAME] Email [EMAIL_ADDRESS][DOM…" at bounding box center [774, 410] width 594 height 161
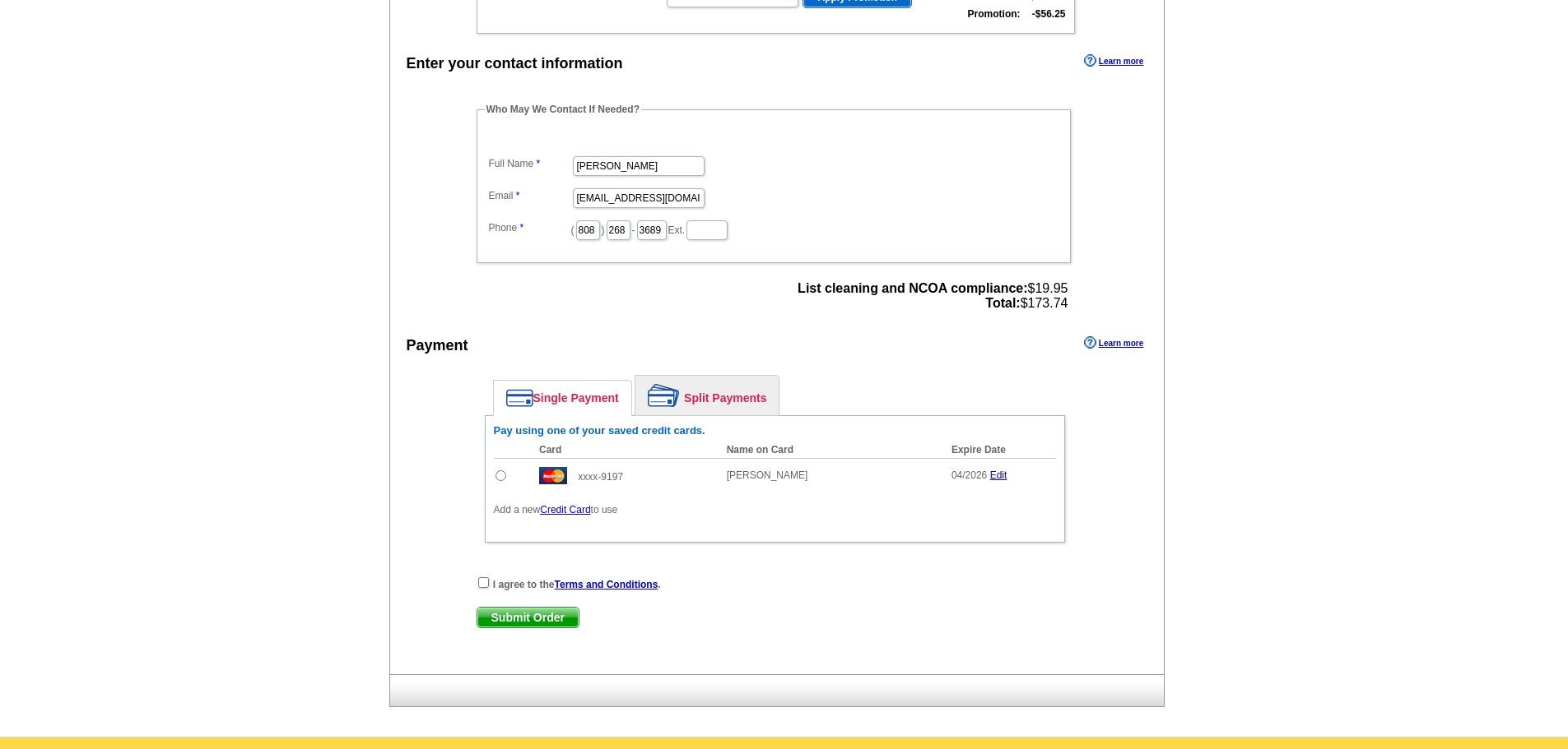
scroll to position [576, 0]
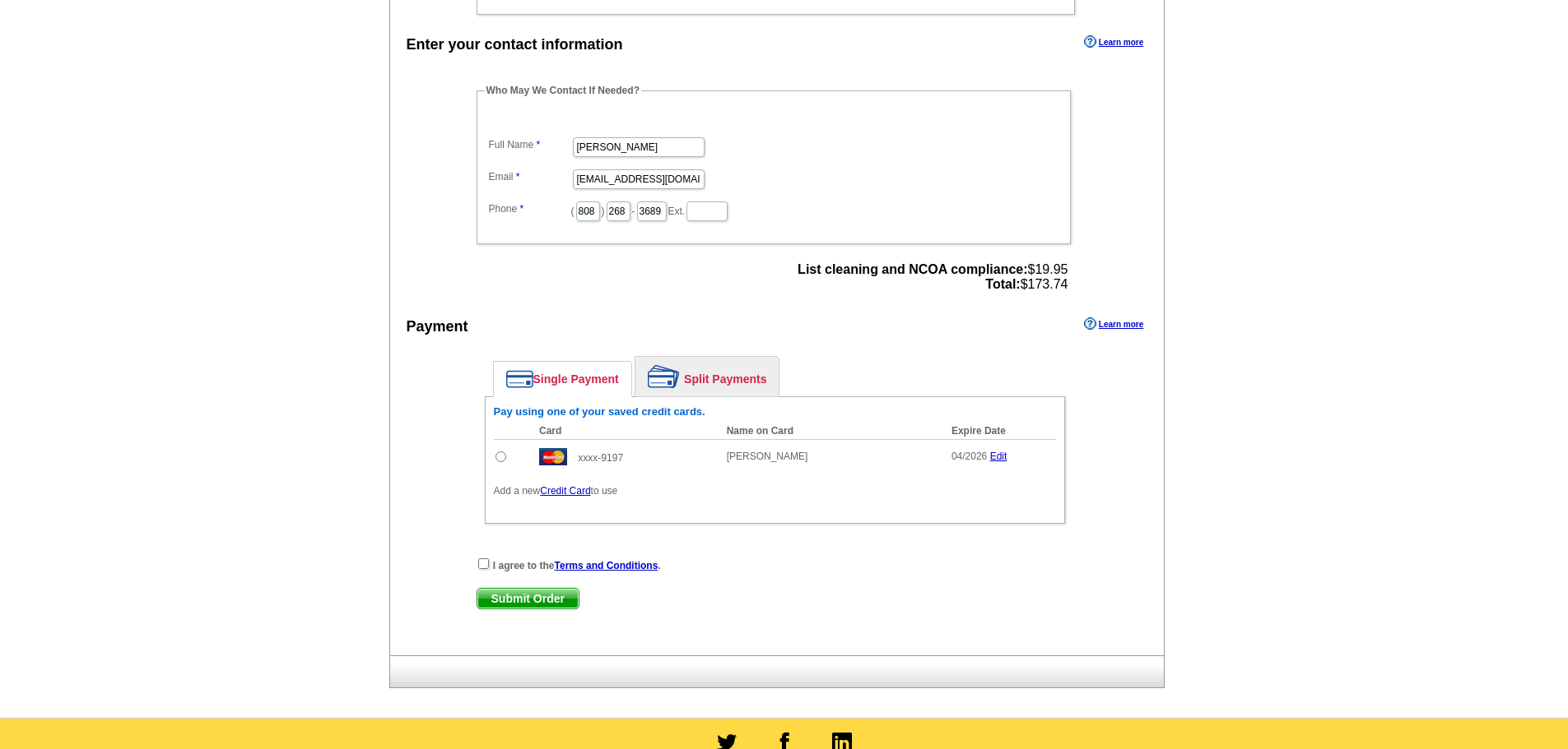
click at [500, 458] on input "radio" at bounding box center [500, 457] width 11 height 11
radio input "true"
click at [482, 569] on input "checkbox" at bounding box center [483, 563] width 11 height 11
checkbox input "true"
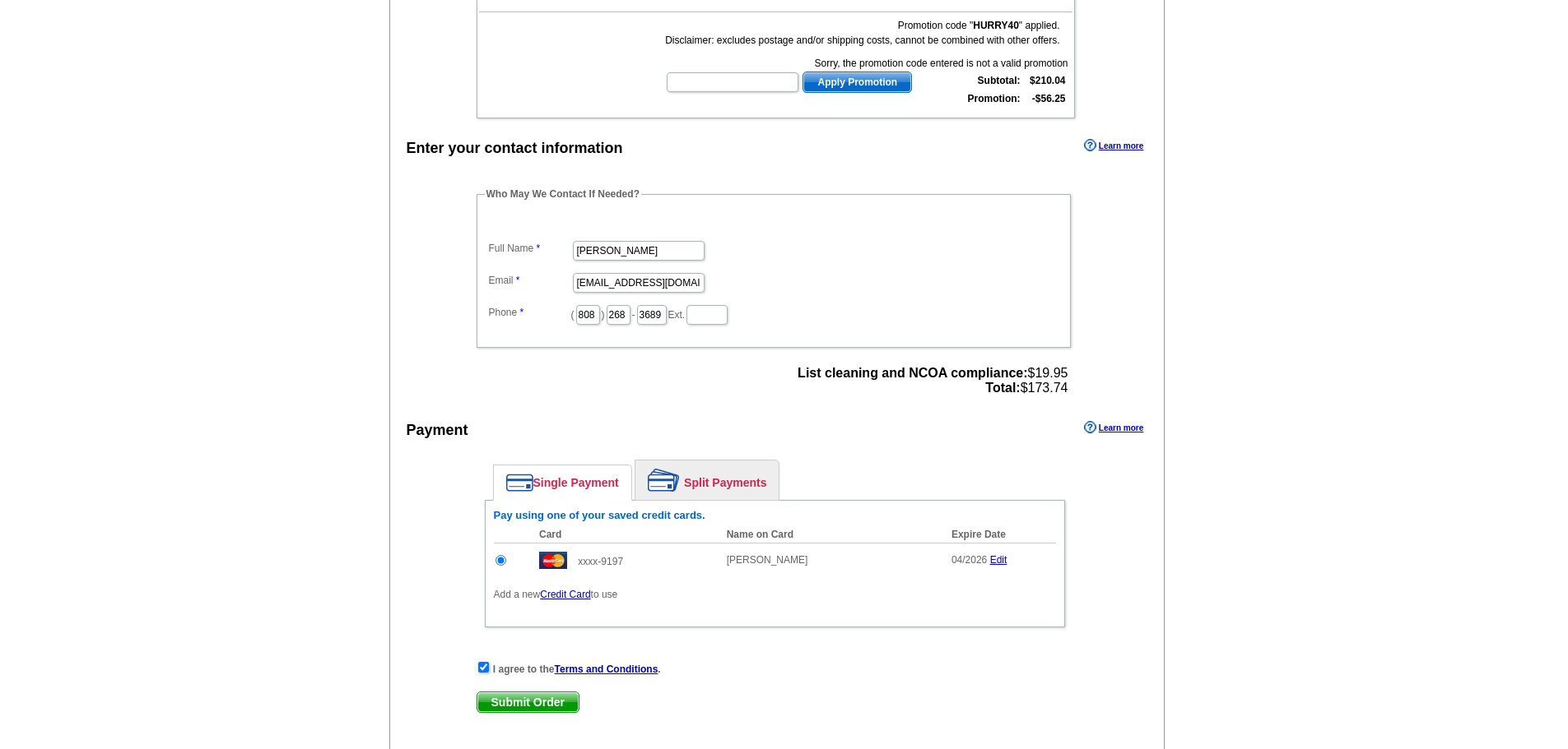
scroll to position [494, 0]
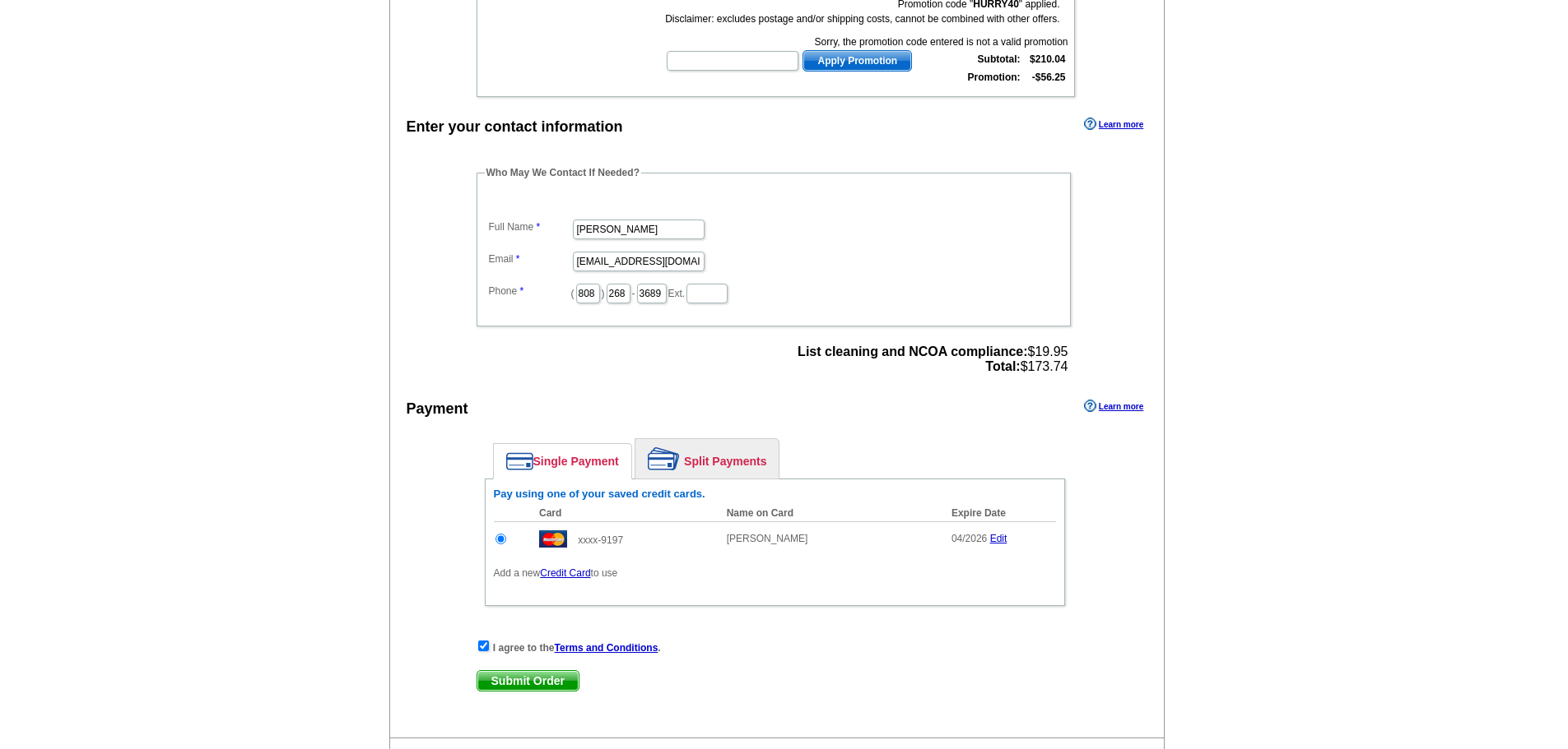
click at [560, 684] on span "Submit Order" at bounding box center [528, 681] width 101 height 19
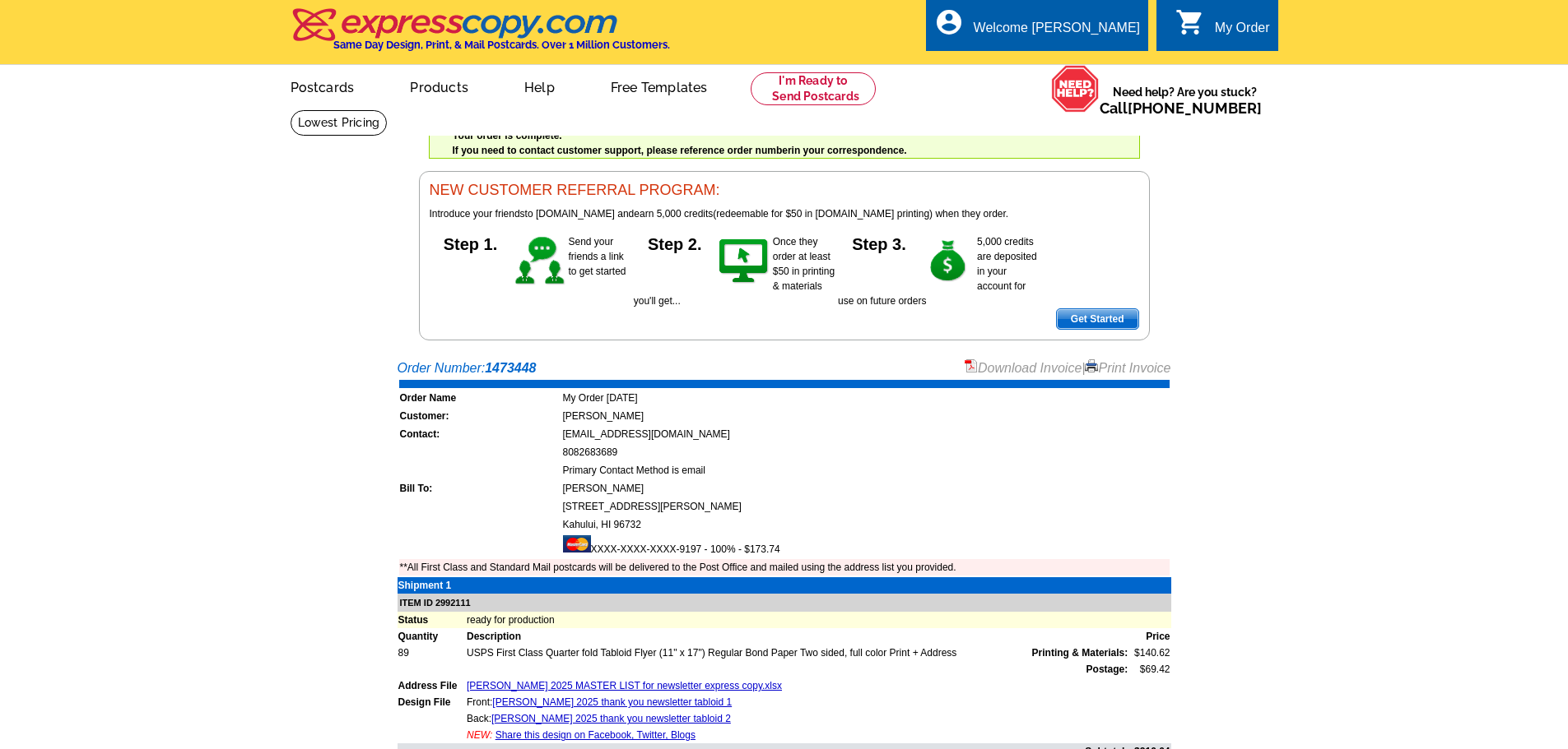
scroll to position [82, 0]
